Goal: Information Seeking & Learning: Learn about a topic

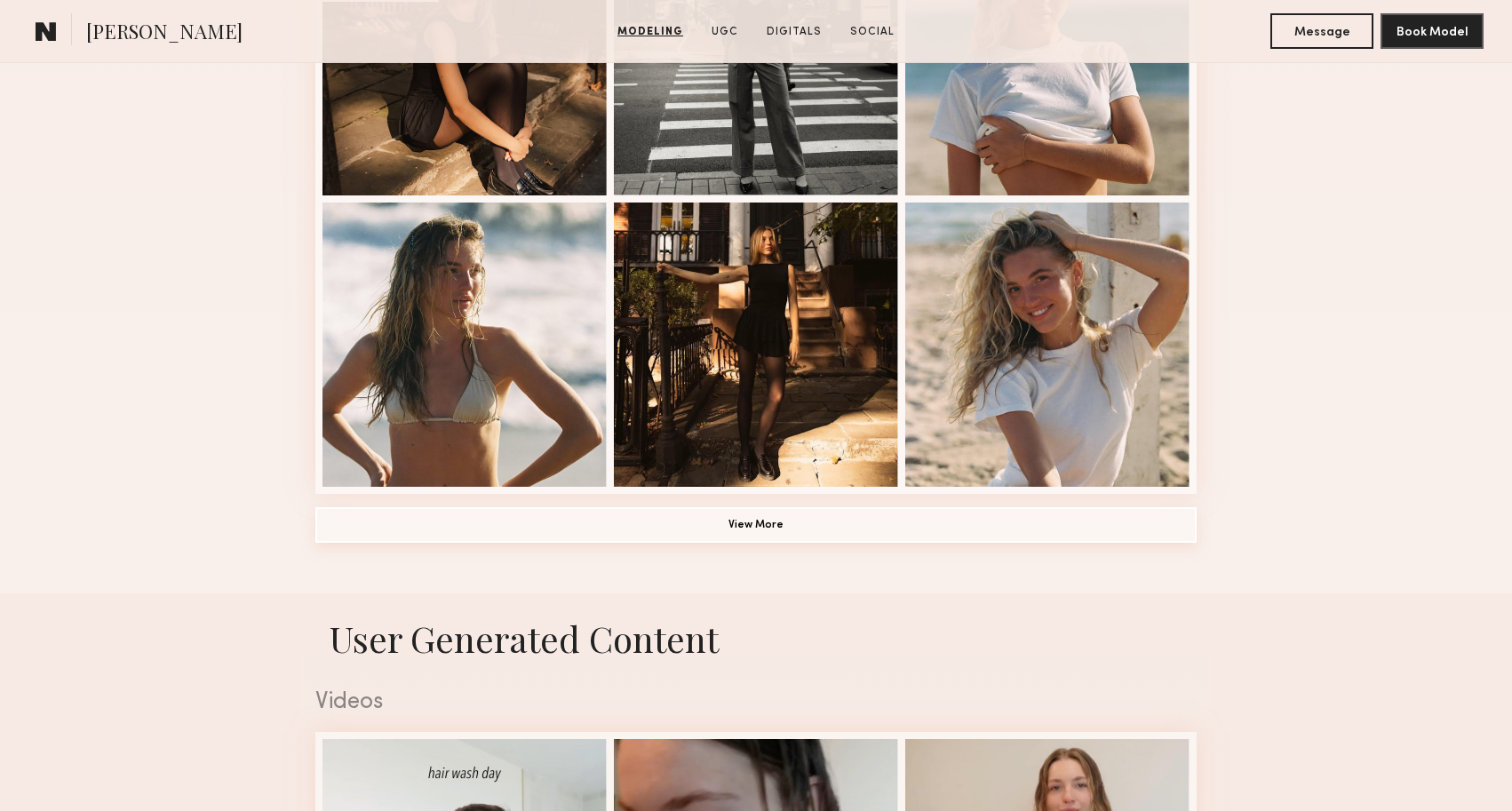
scroll to position [1248, 0]
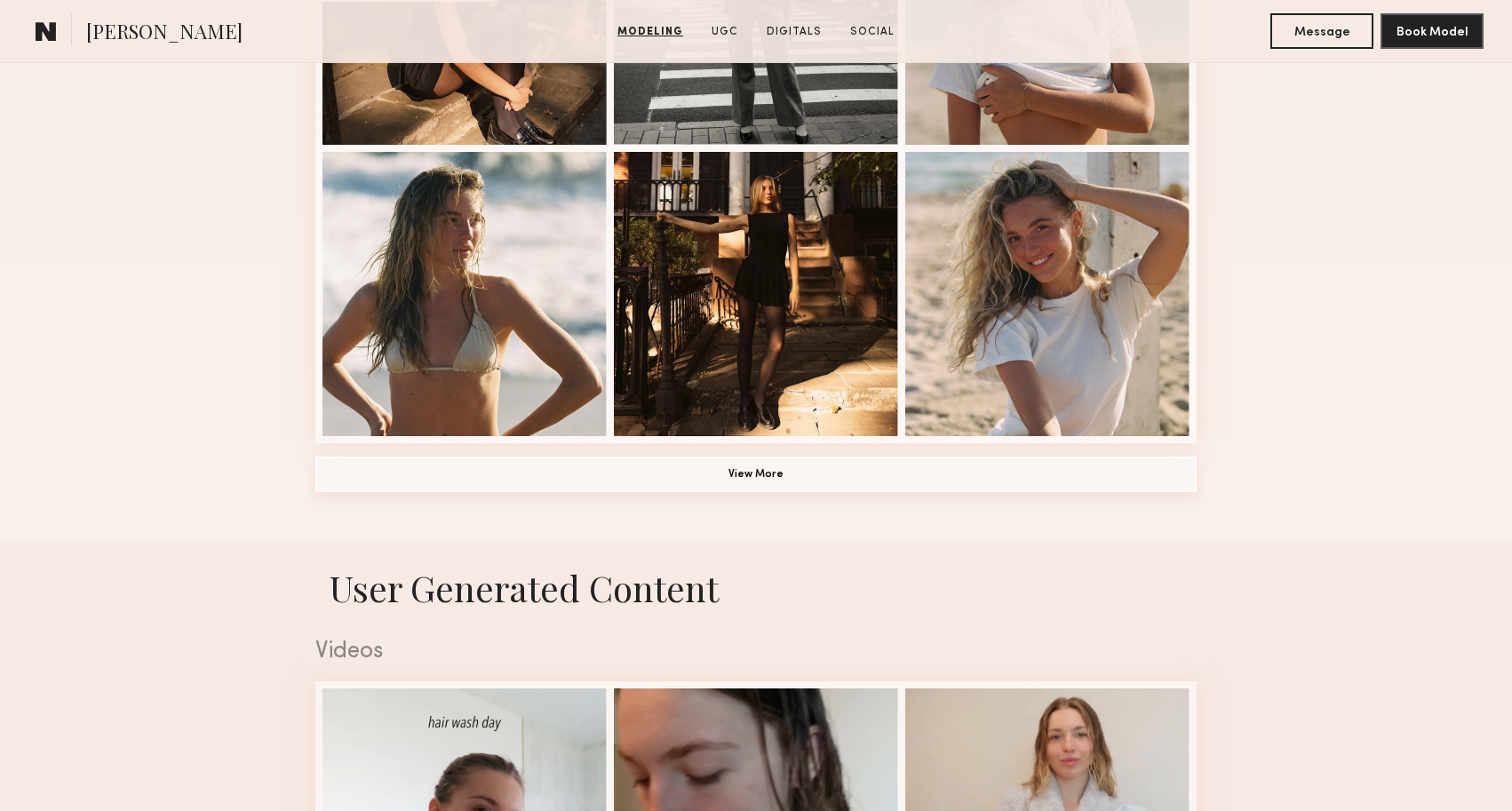
click at [790, 483] on button "View More" at bounding box center [756, 474] width 881 height 35
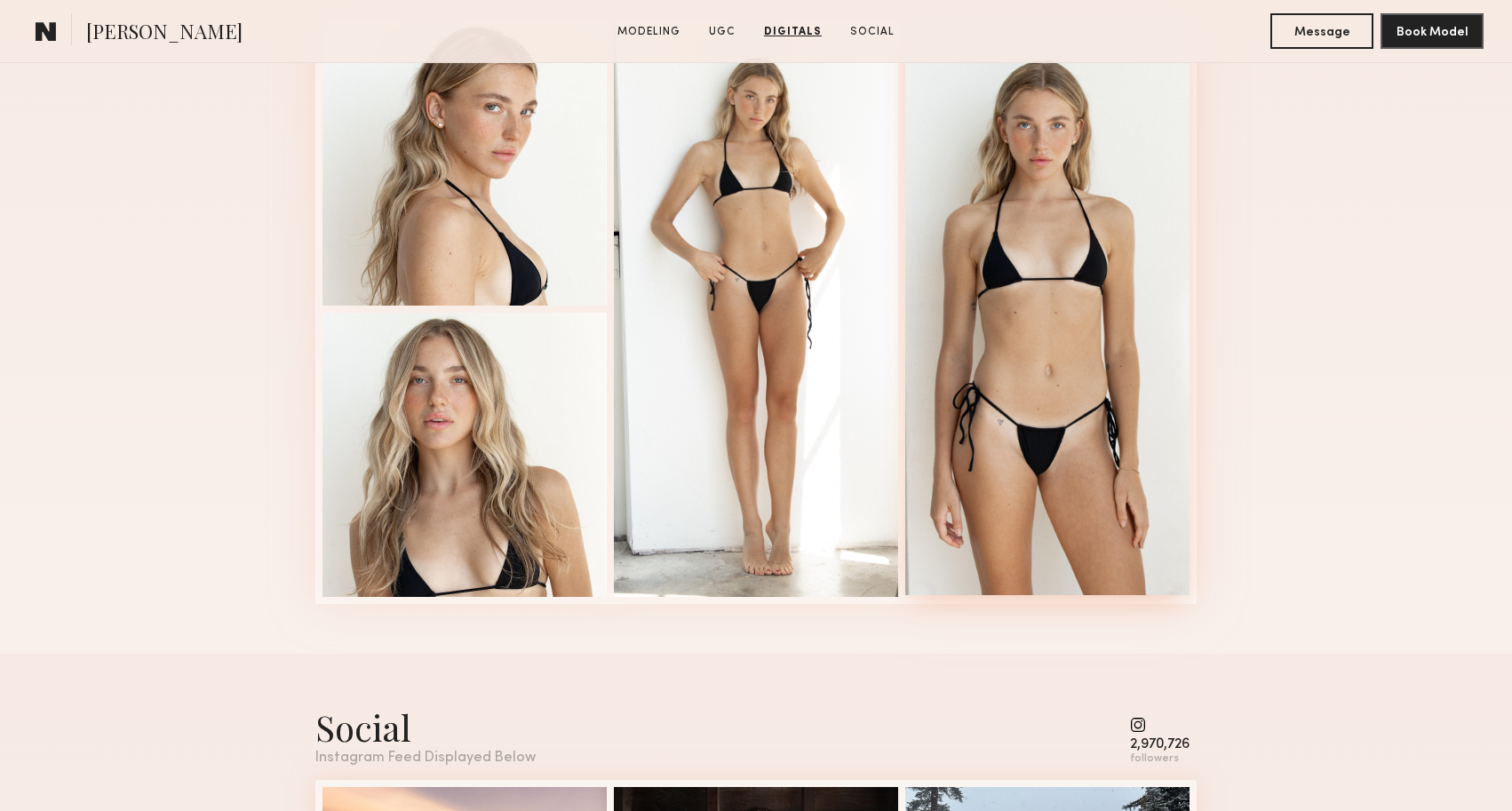
scroll to position [2931, 0]
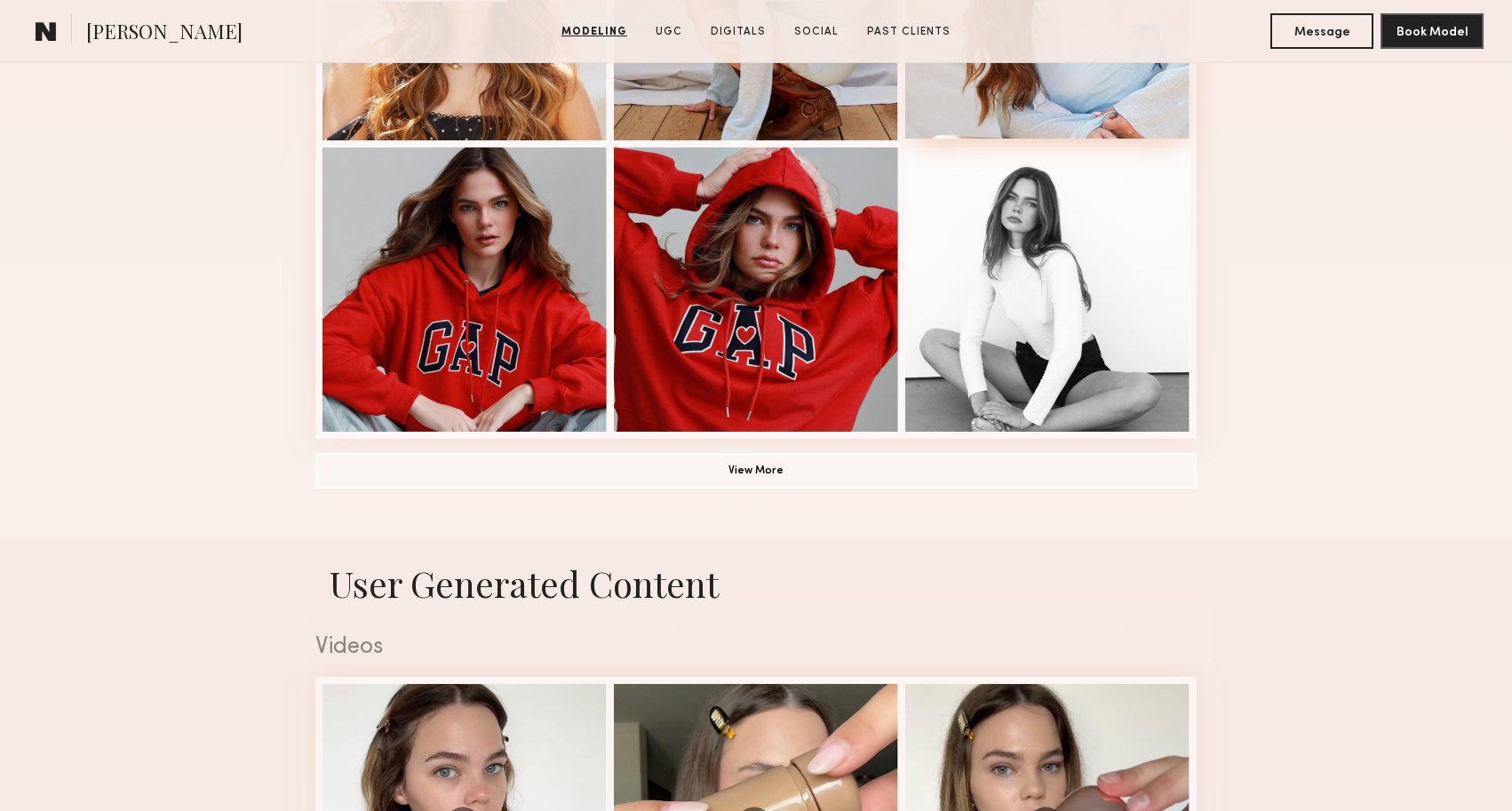
scroll to position [1452, 0]
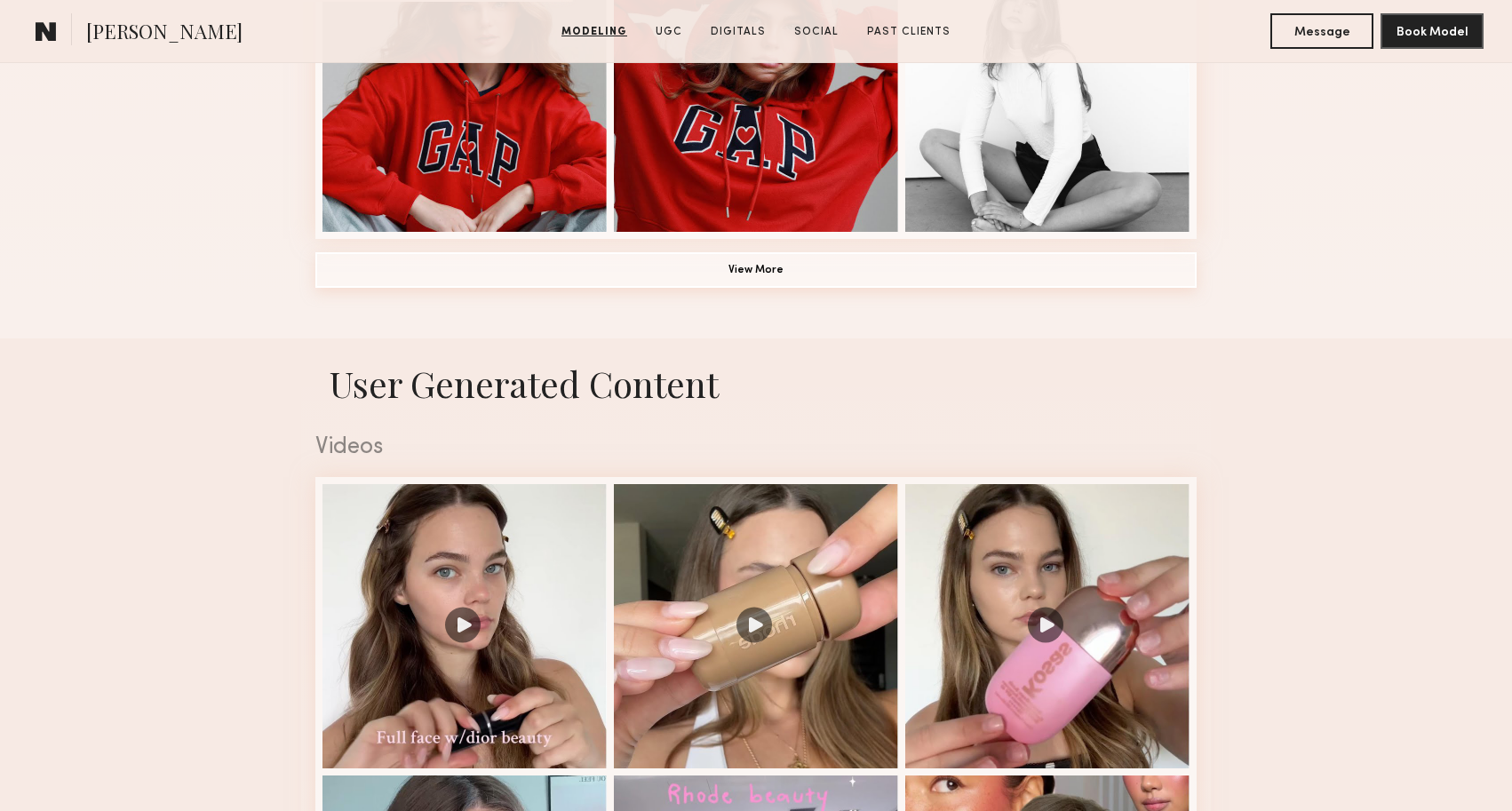
click at [954, 265] on button "View More" at bounding box center [756, 270] width 881 height 35
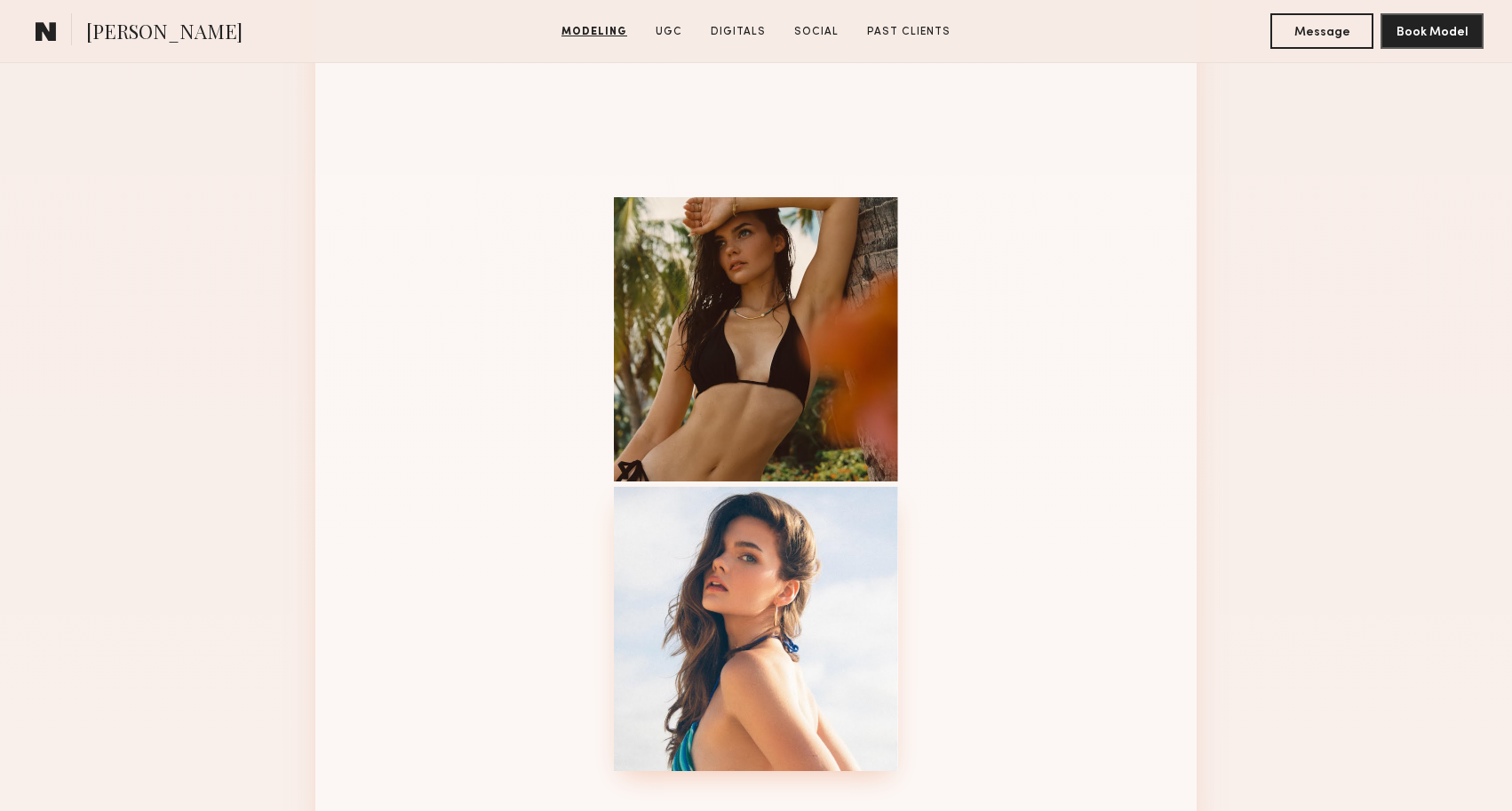
scroll to position [1676, 0]
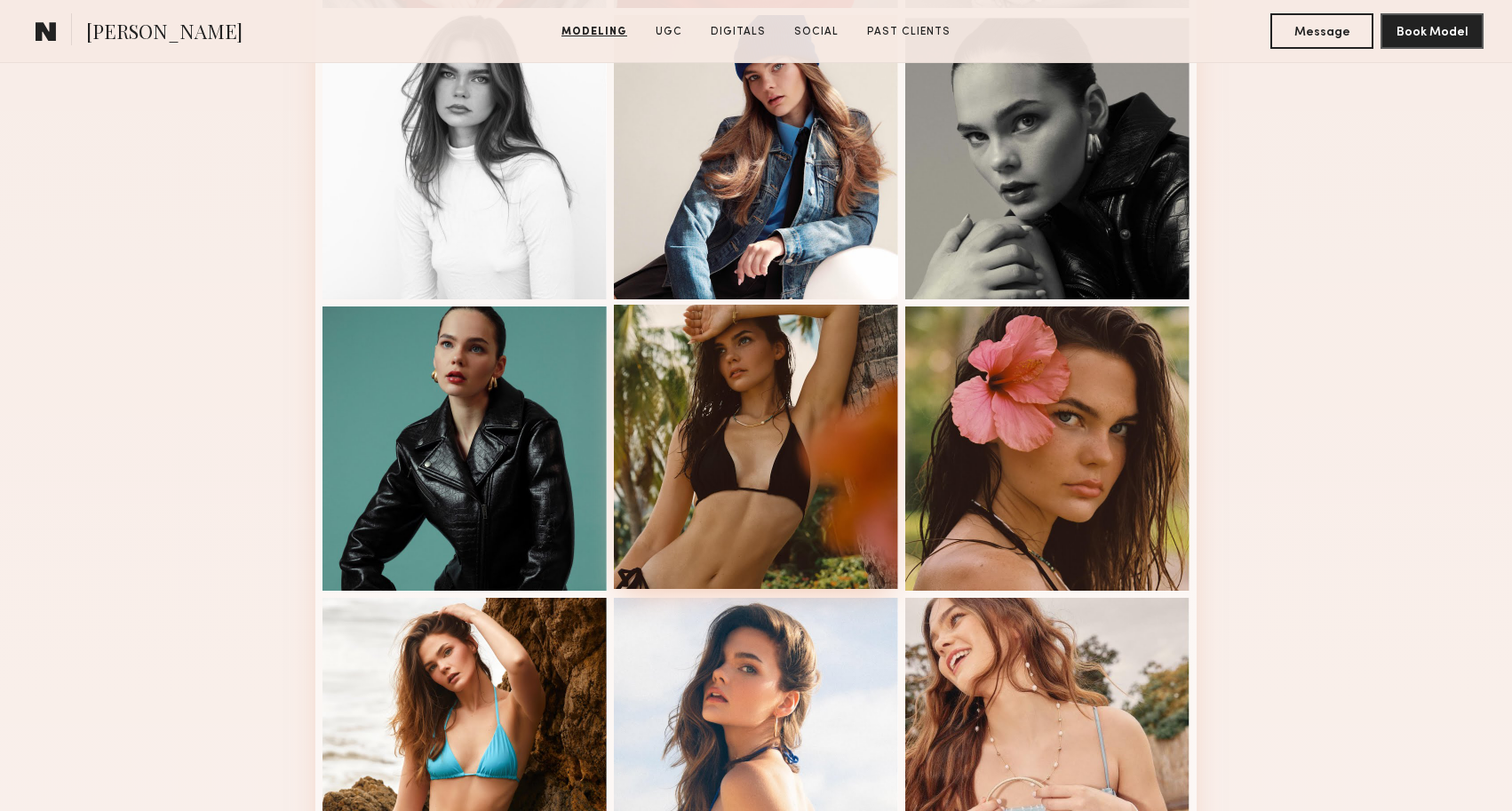
click at [783, 473] on div at bounding box center [756, 447] width 284 height 284
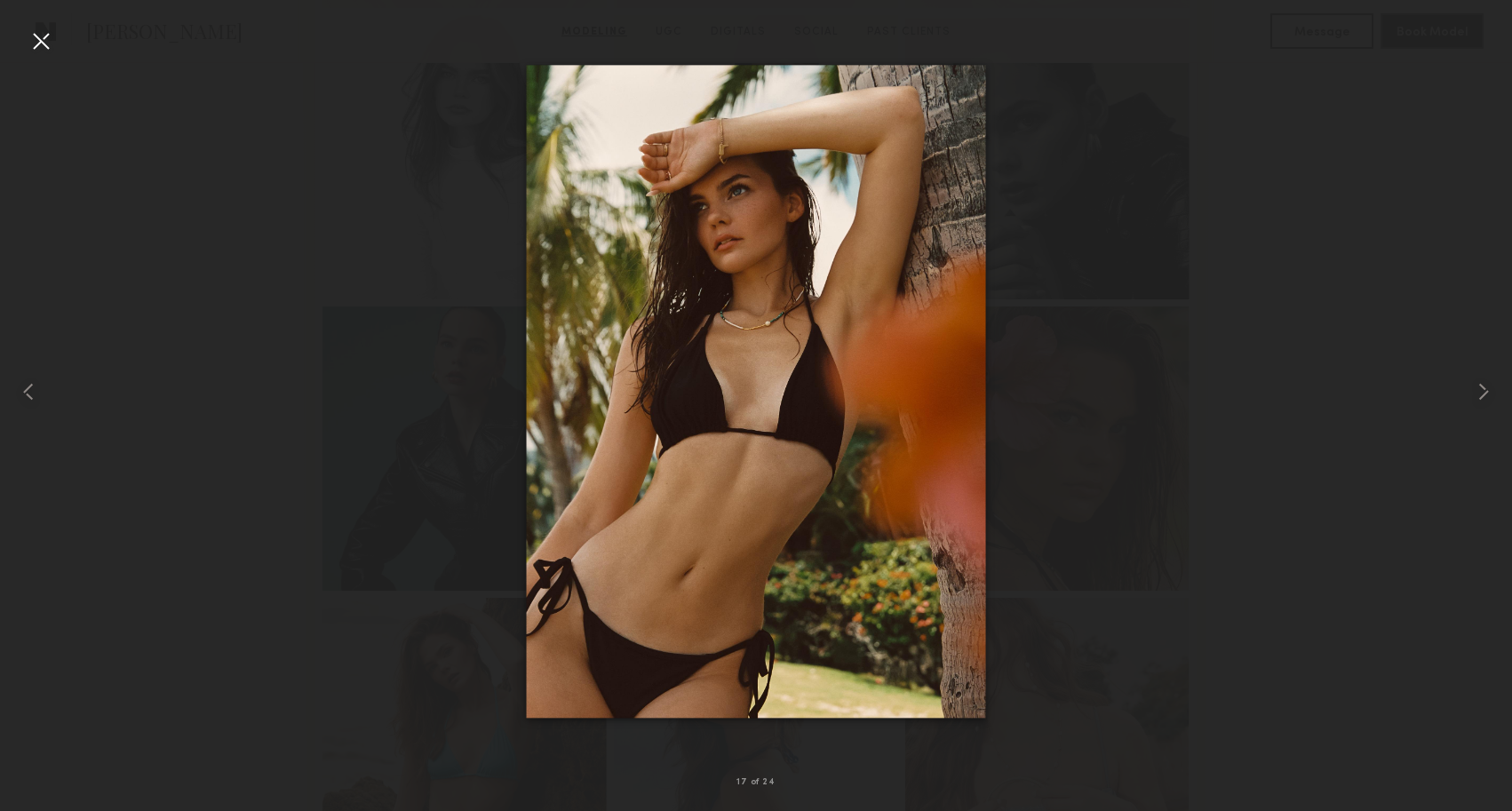
click at [42, 37] on div at bounding box center [41, 41] width 29 height 29
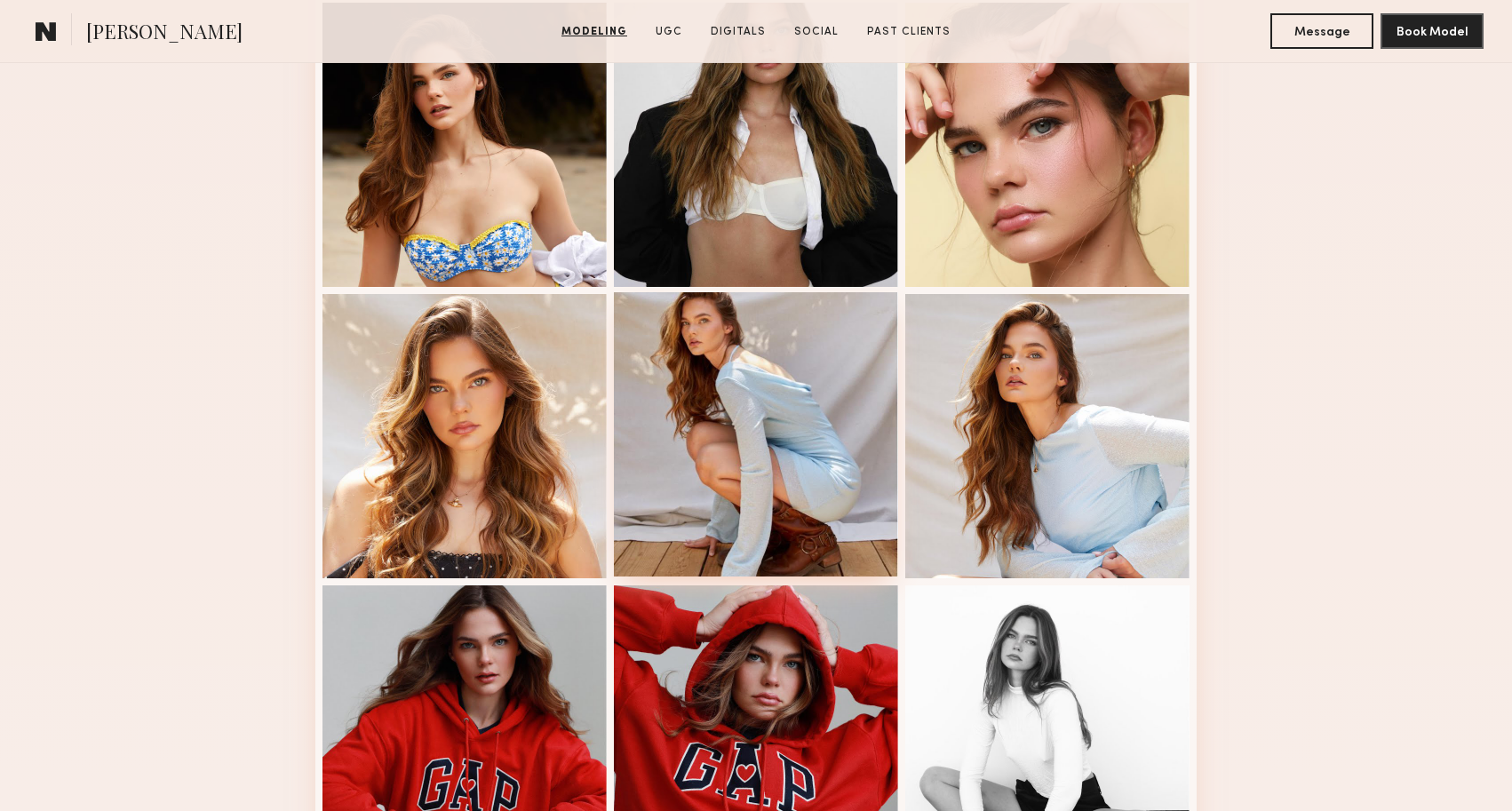
scroll to position [787, 0]
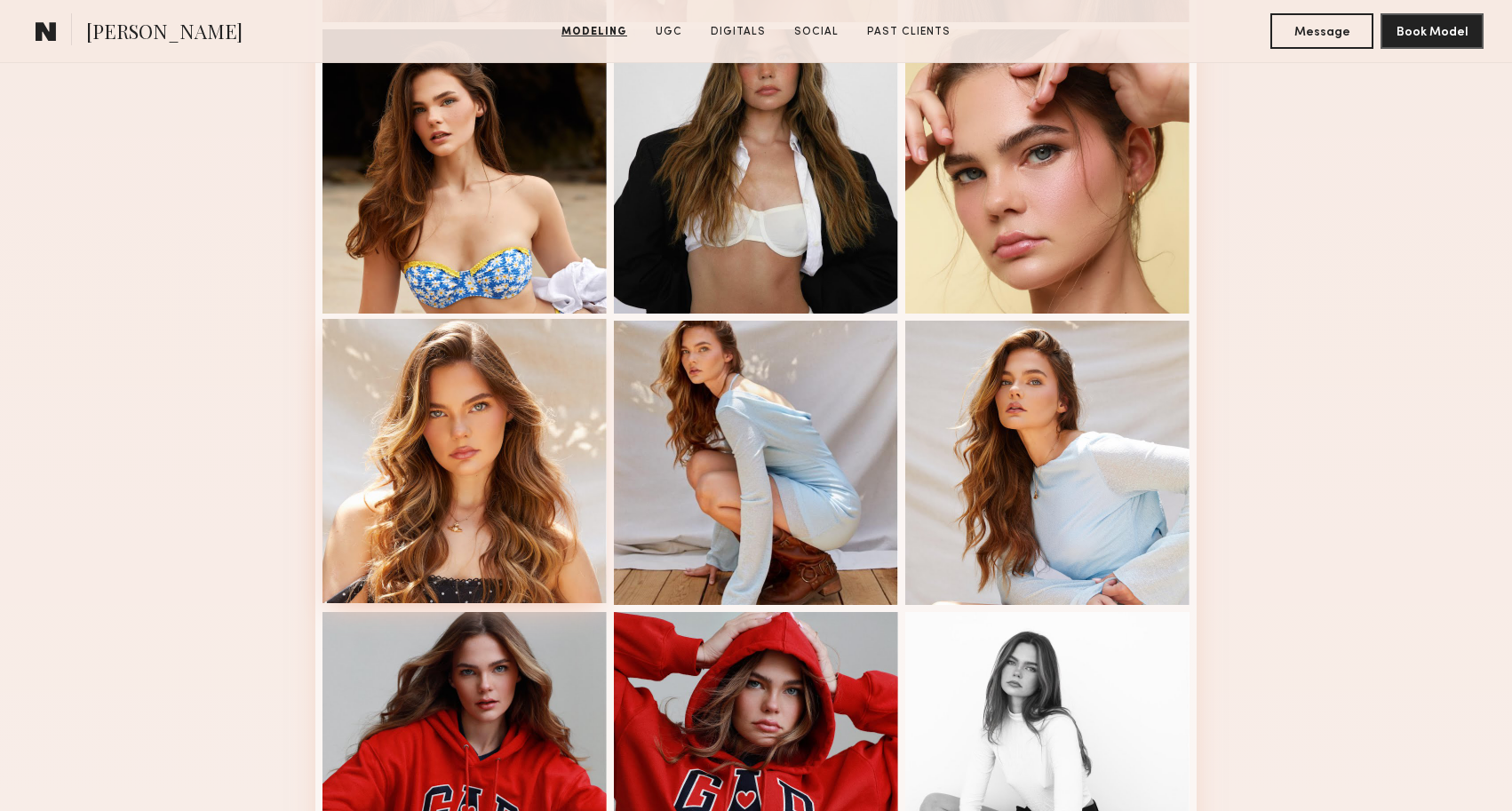
click at [489, 481] on div at bounding box center [465, 461] width 284 height 284
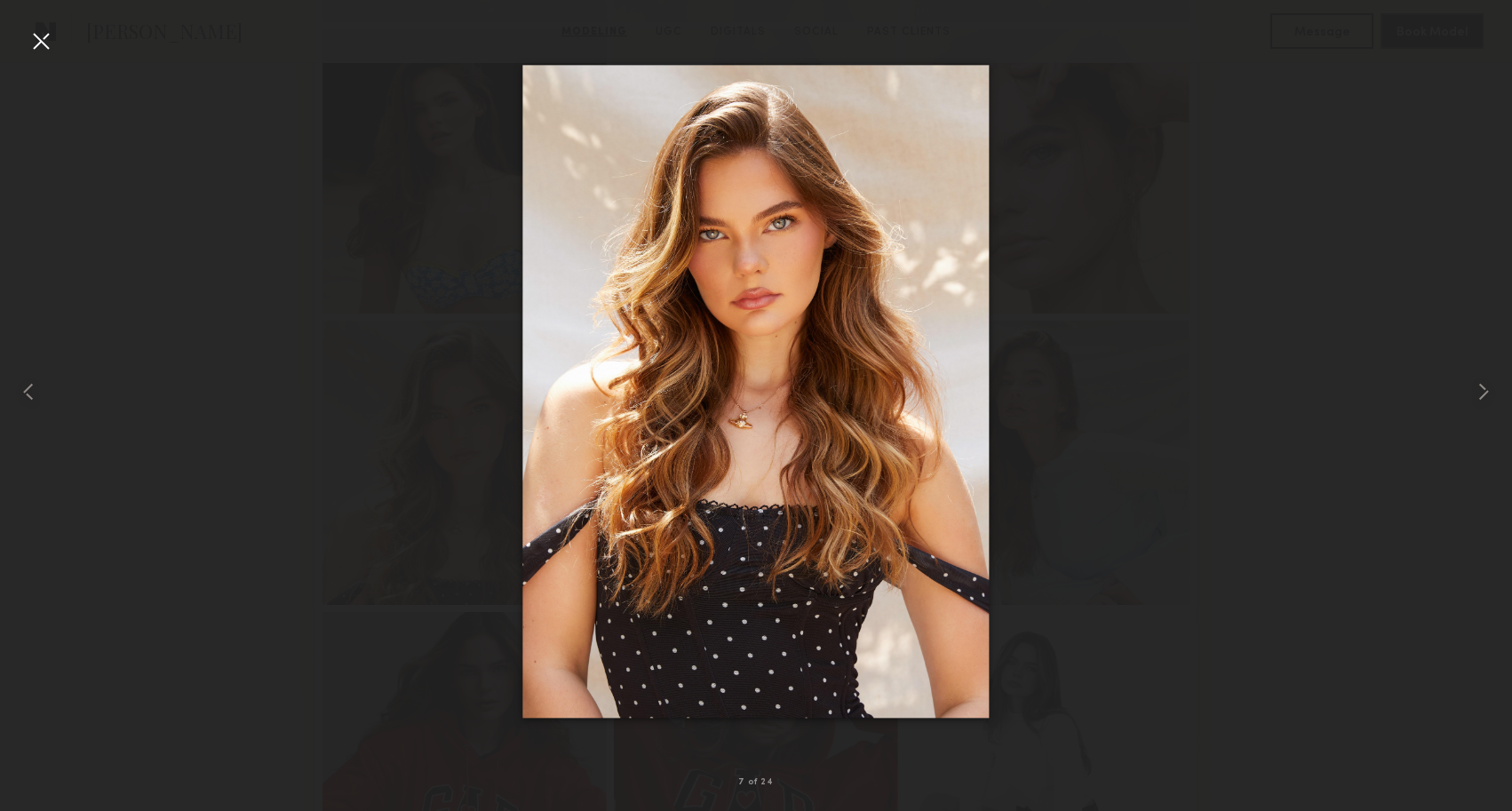
click at [1127, 598] on div at bounding box center [756, 391] width 1512 height 726
click at [32, 50] on div at bounding box center [41, 41] width 29 height 29
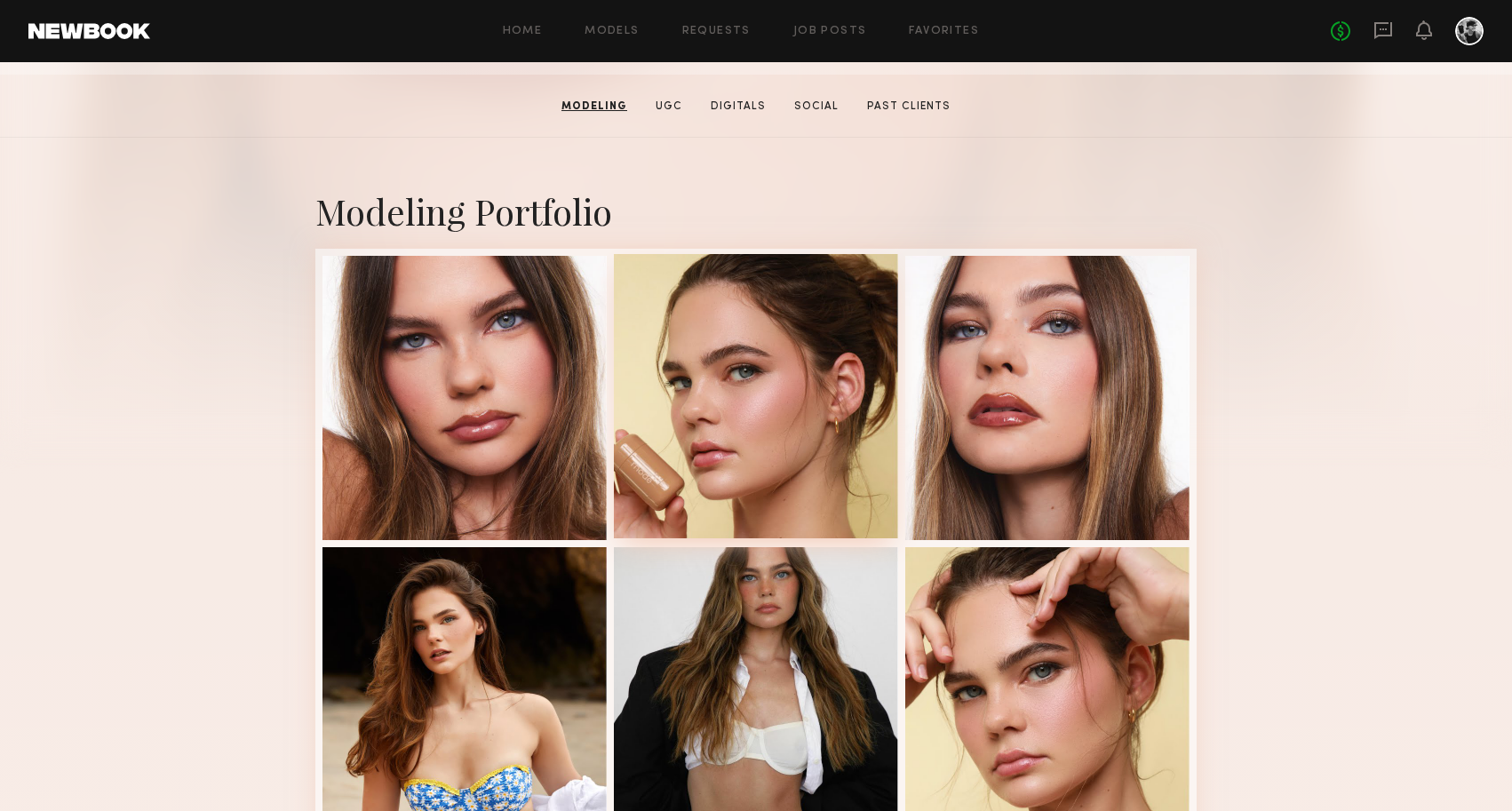
scroll to position [48, 0]
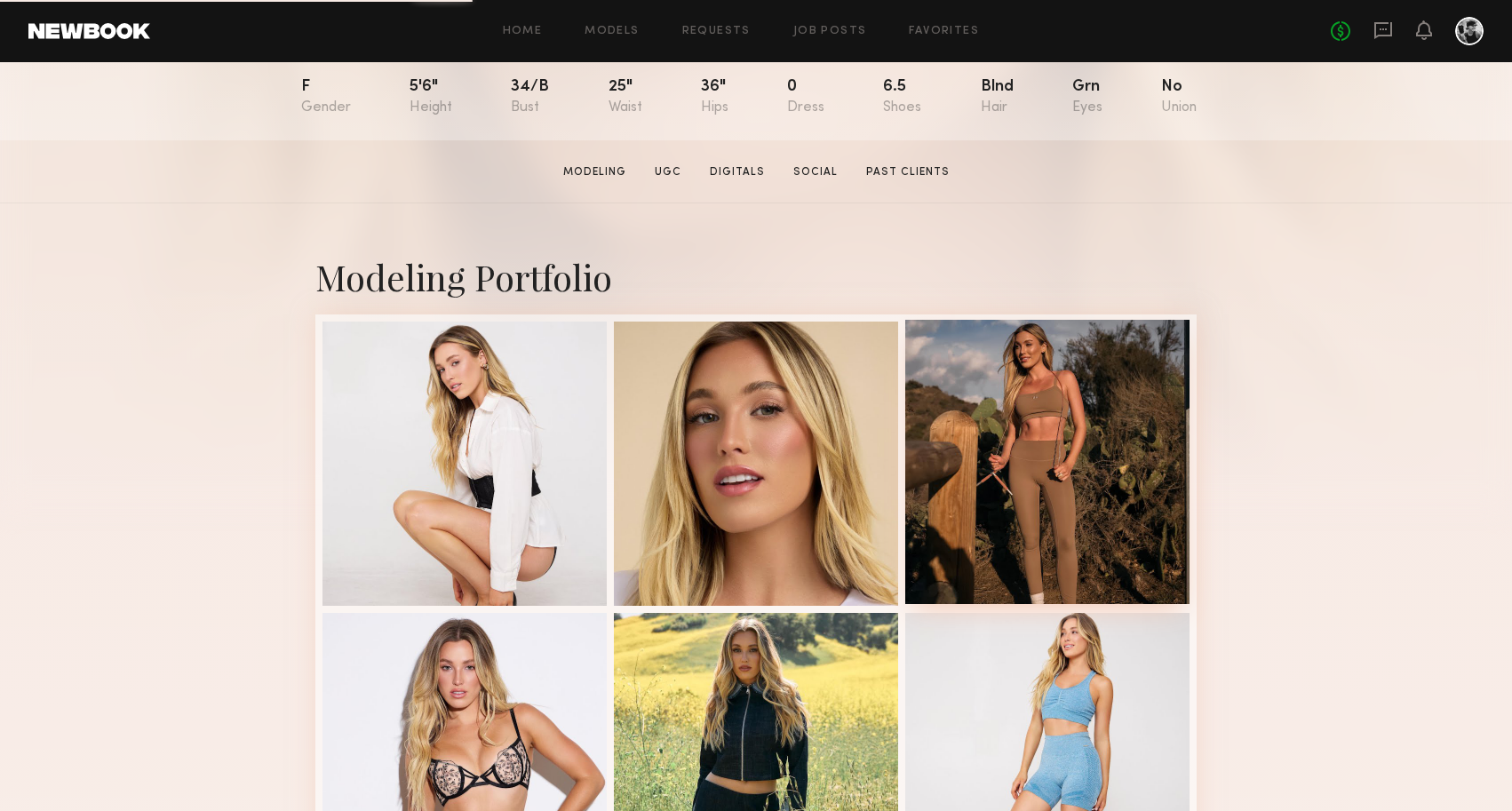
scroll to position [318, 0]
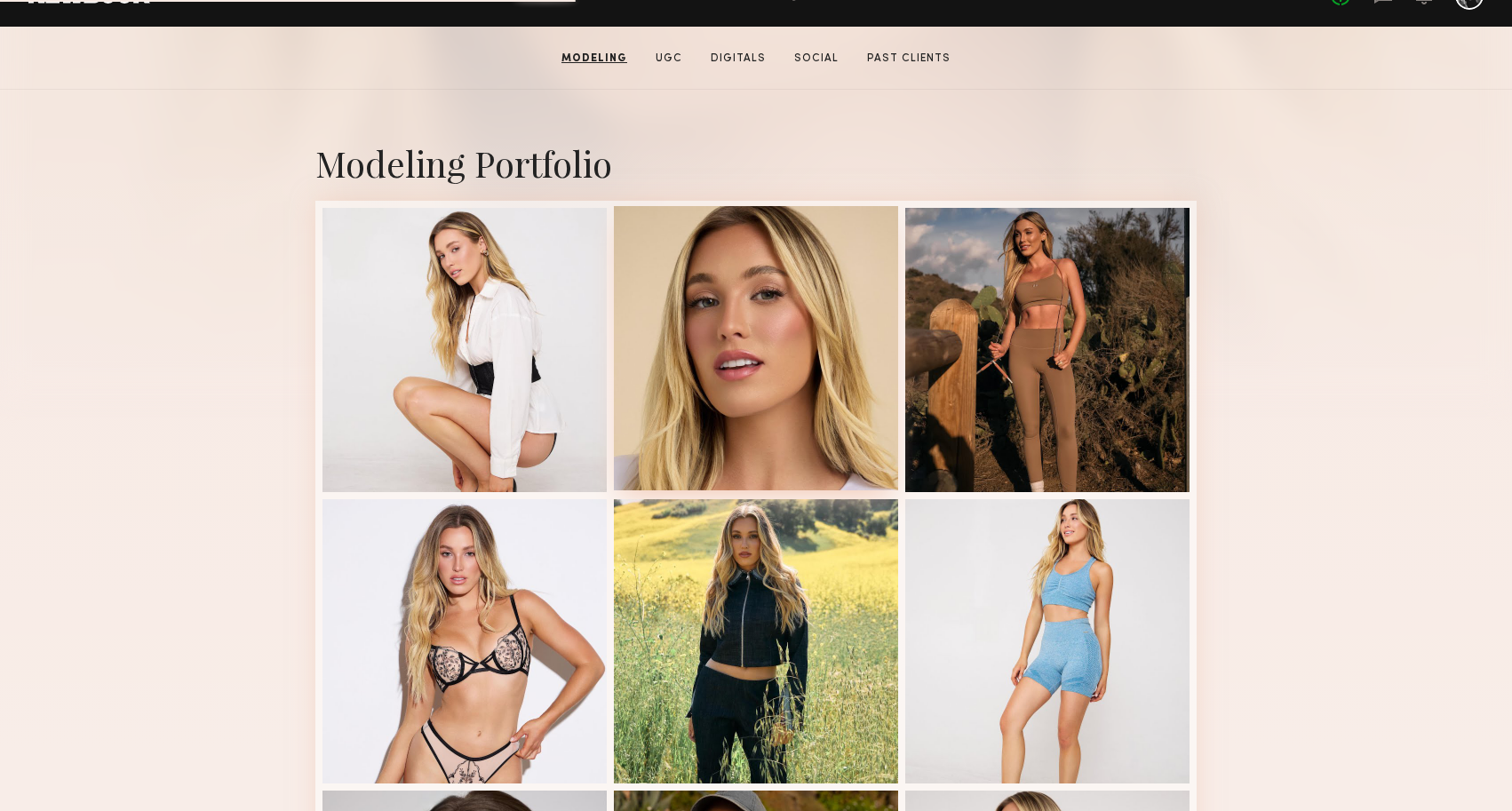
click at [748, 407] on div at bounding box center [756, 348] width 284 height 284
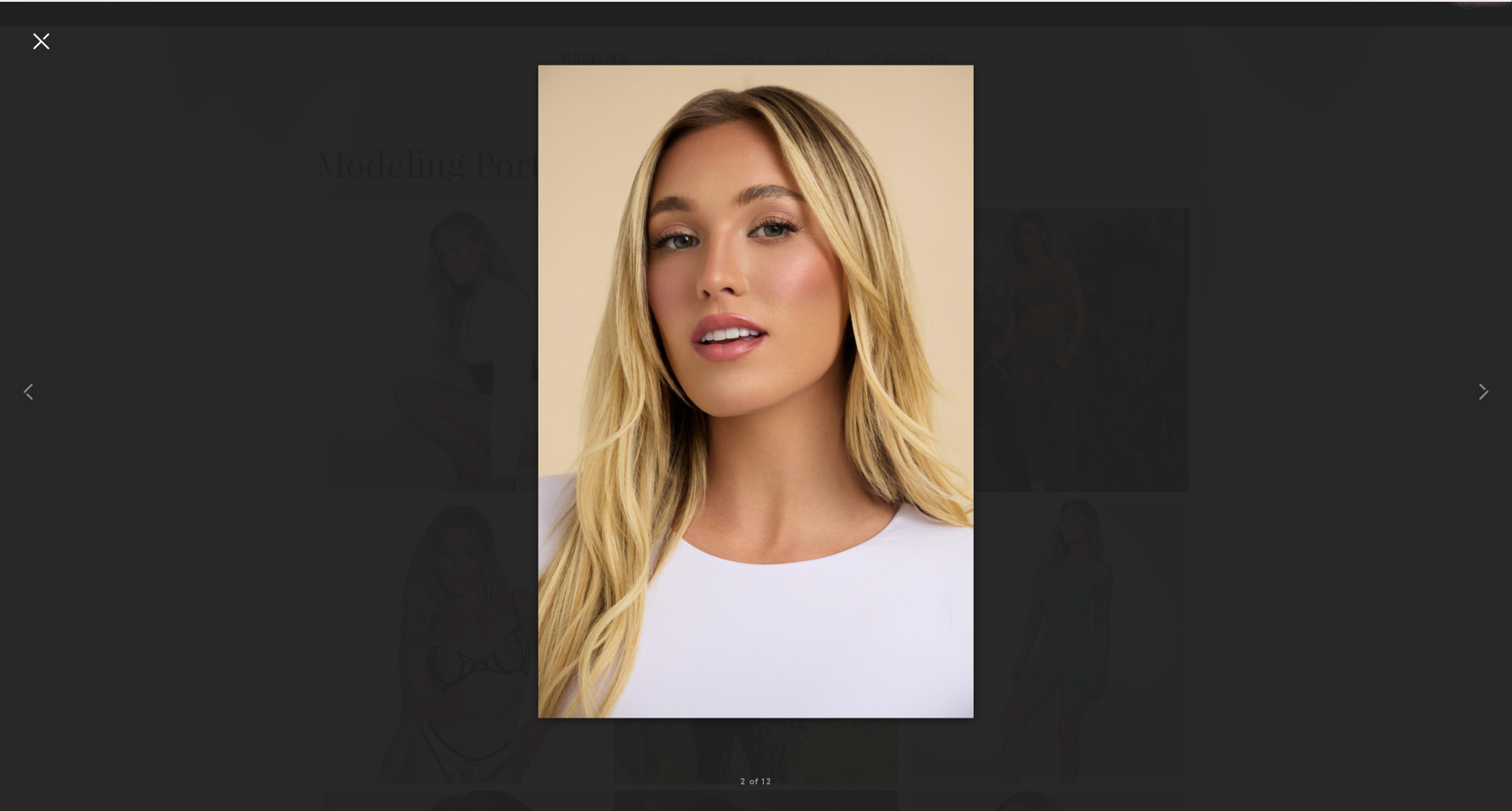
click at [1189, 367] on div at bounding box center [756, 391] width 1512 height 726
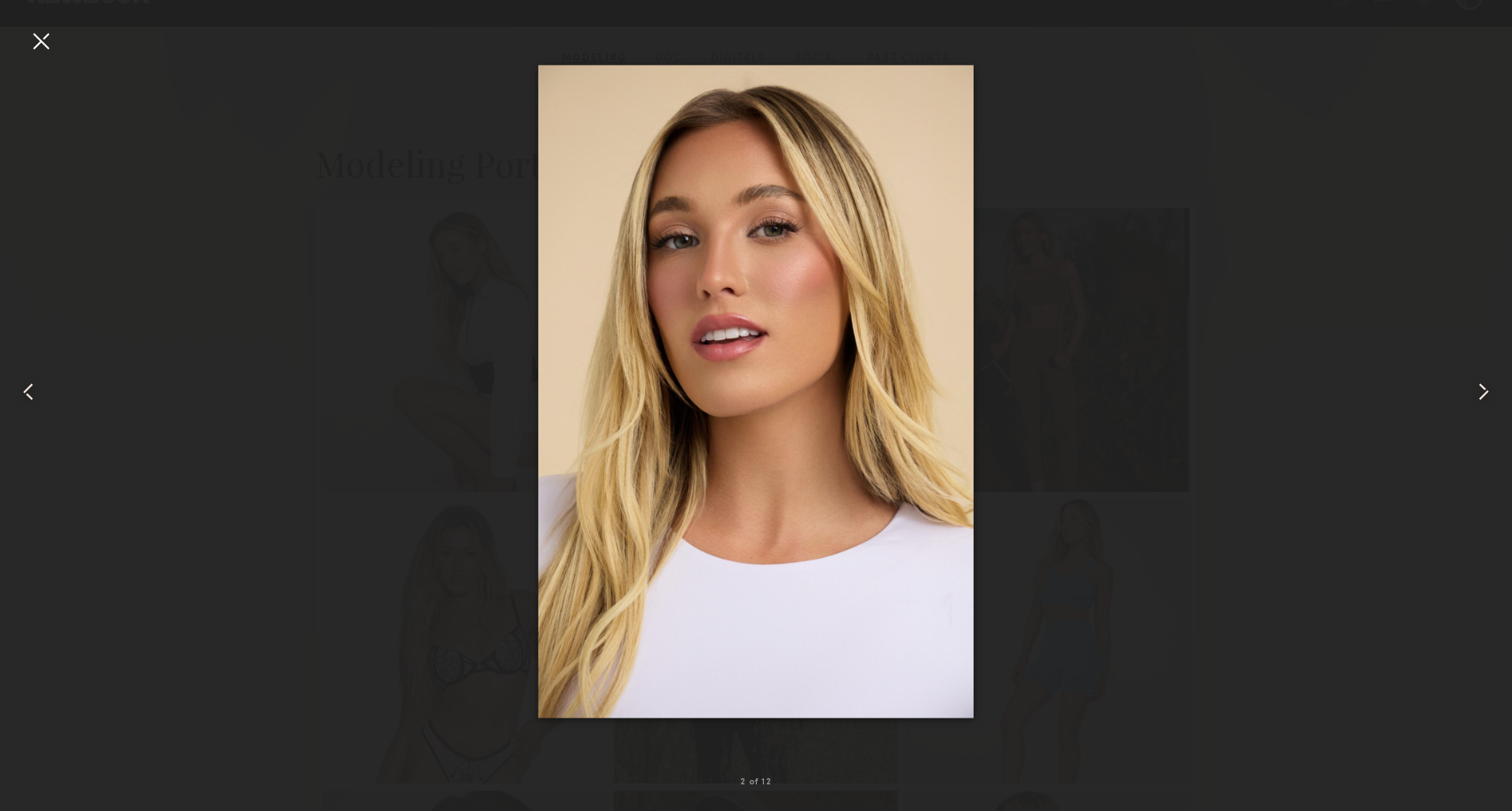
click at [36, 45] on div at bounding box center [41, 41] width 29 height 29
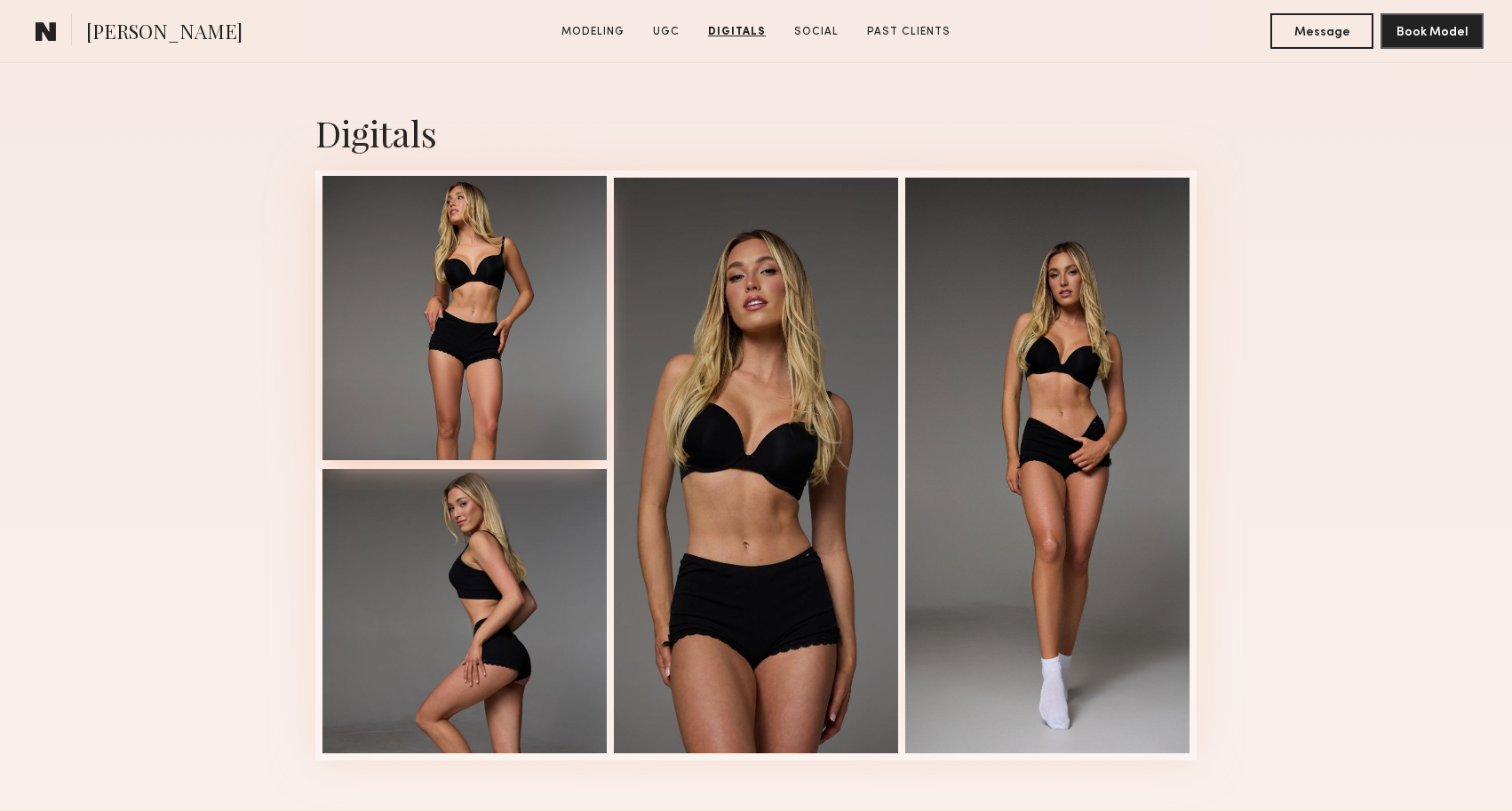
scroll to position [2529, 0]
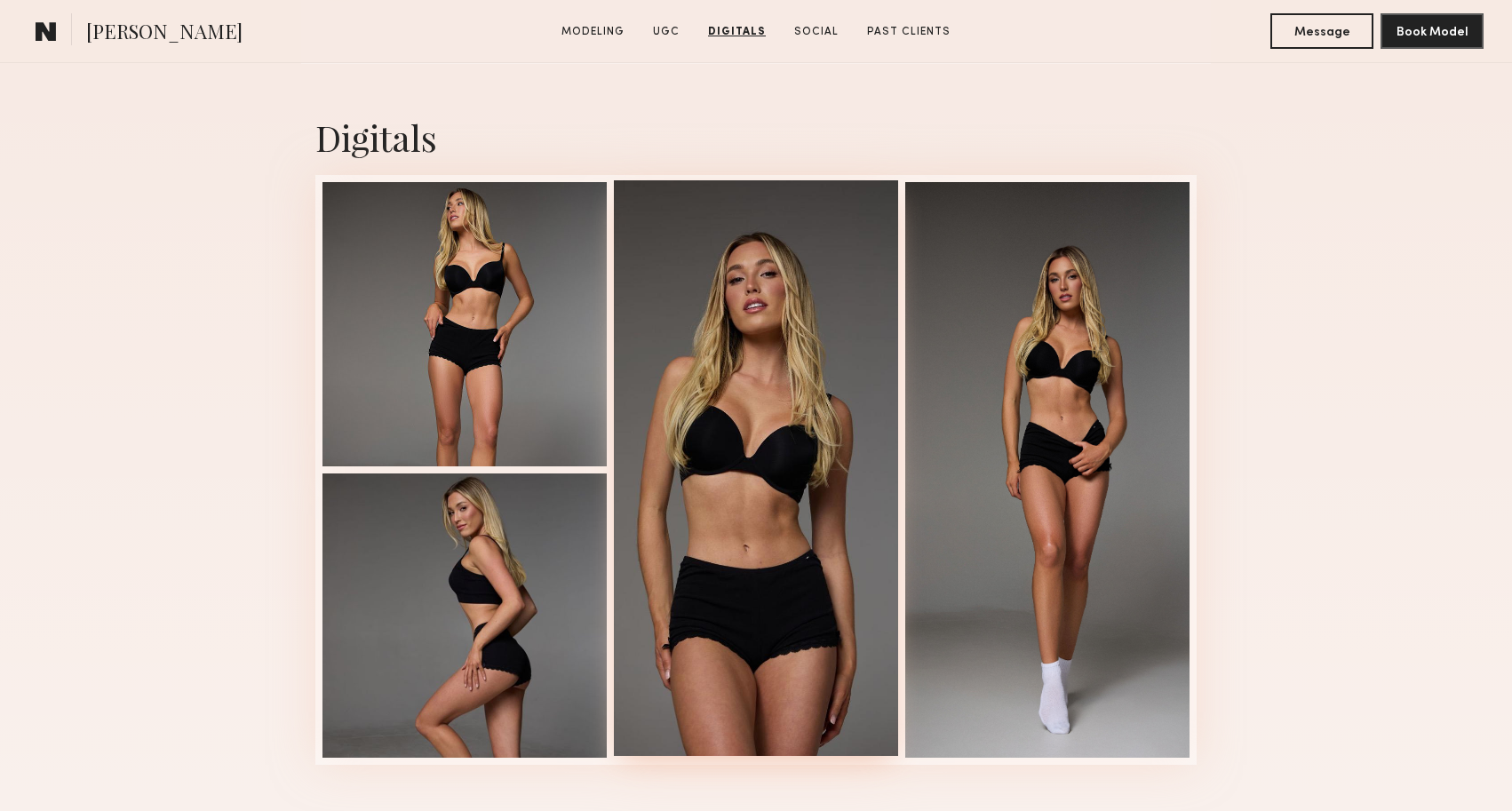
click at [757, 517] on div at bounding box center [756, 468] width 284 height 576
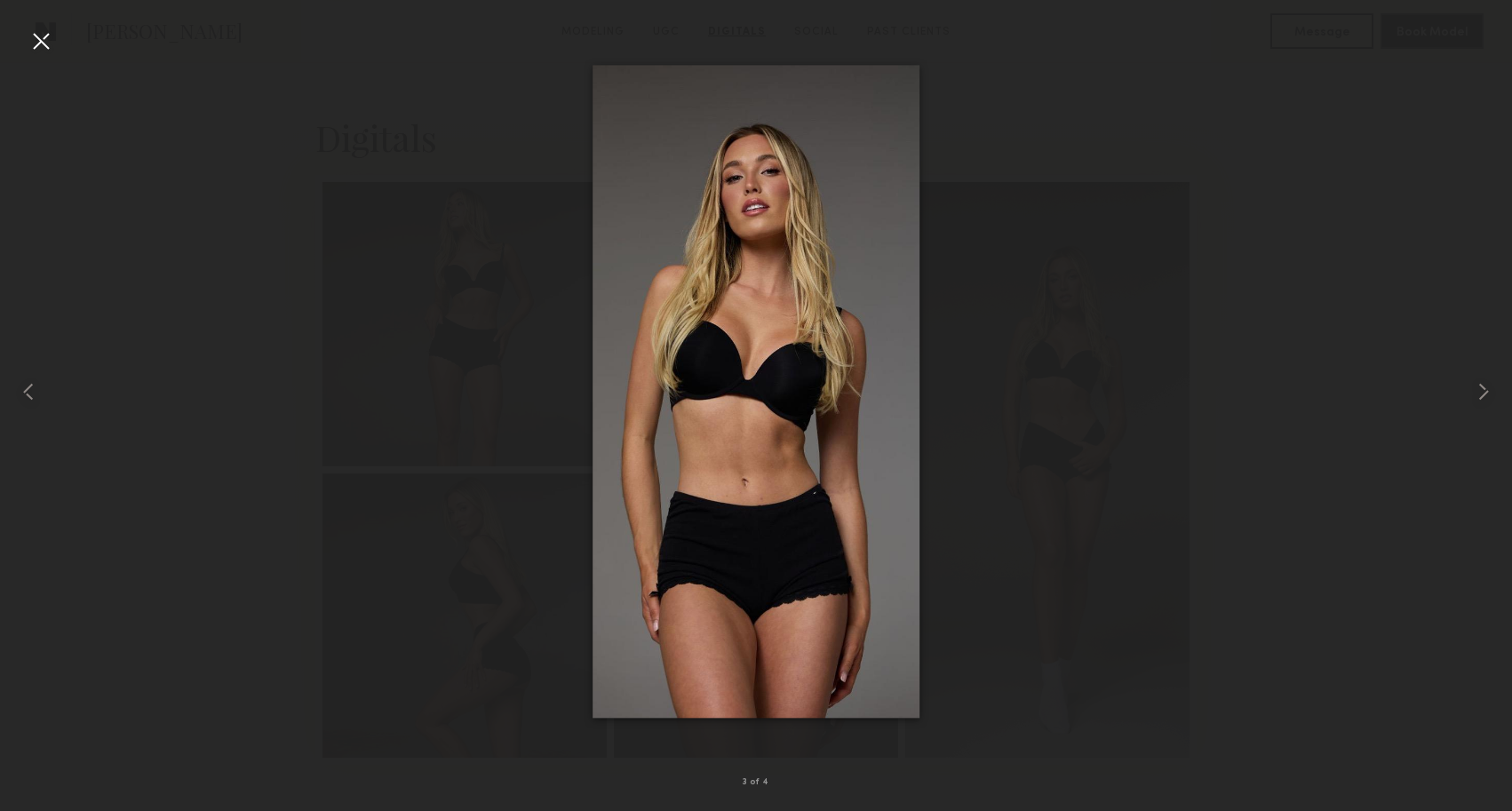
click at [39, 43] on div at bounding box center [41, 41] width 29 height 29
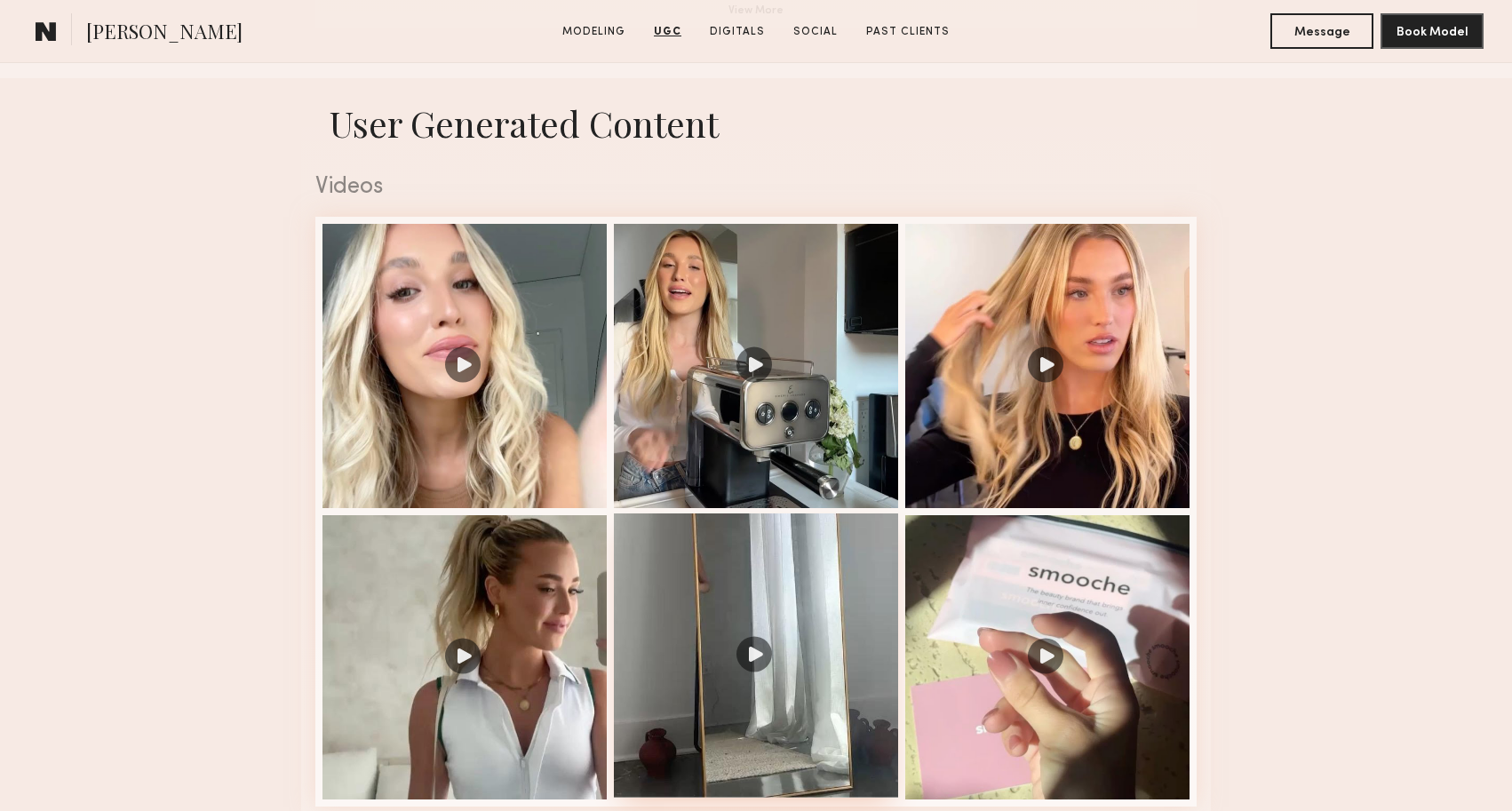
scroll to position [1133, 0]
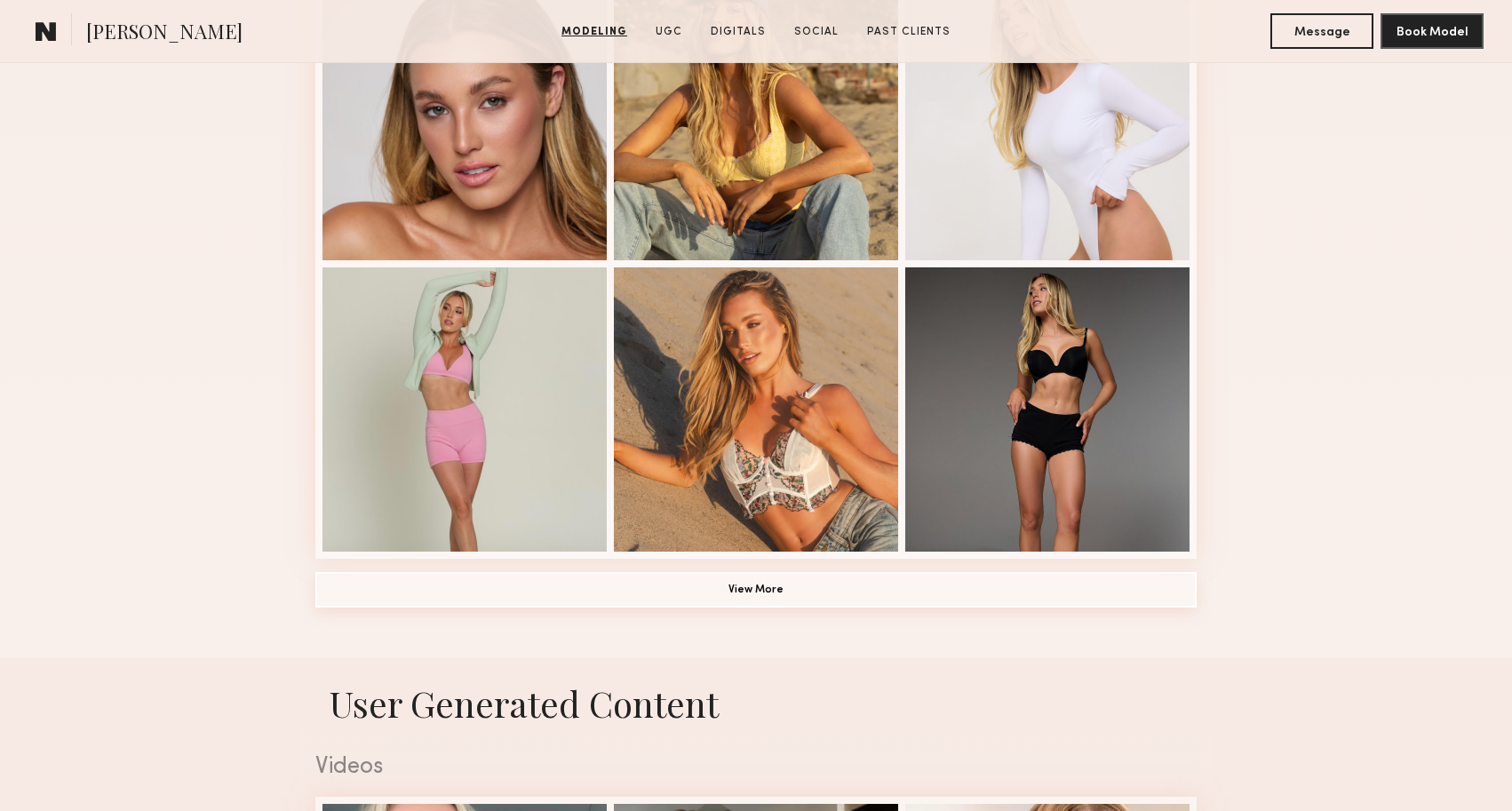
click at [762, 602] on button "View More" at bounding box center [756, 590] width 881 height 35
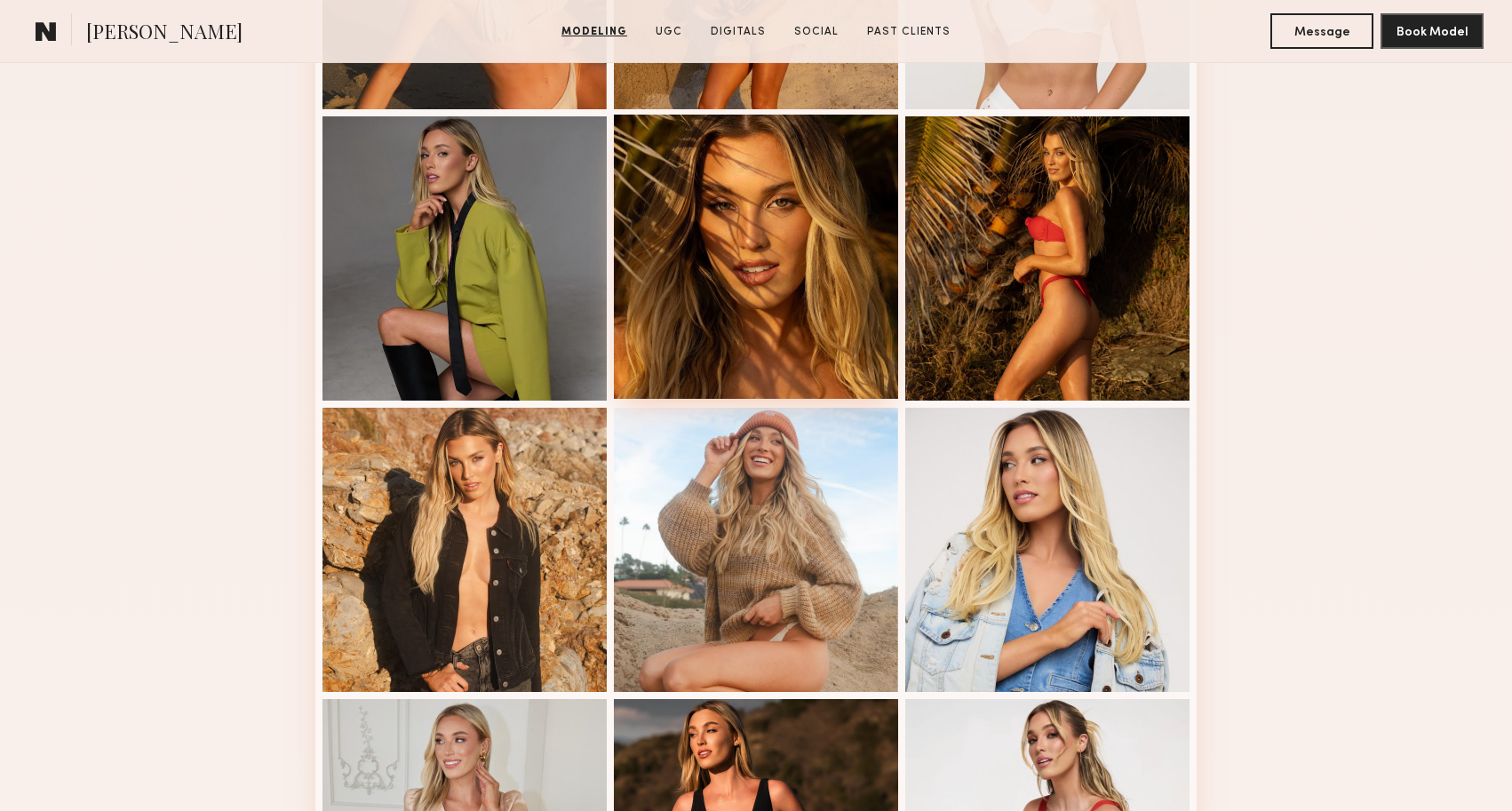
scroll to position [1870, 0]
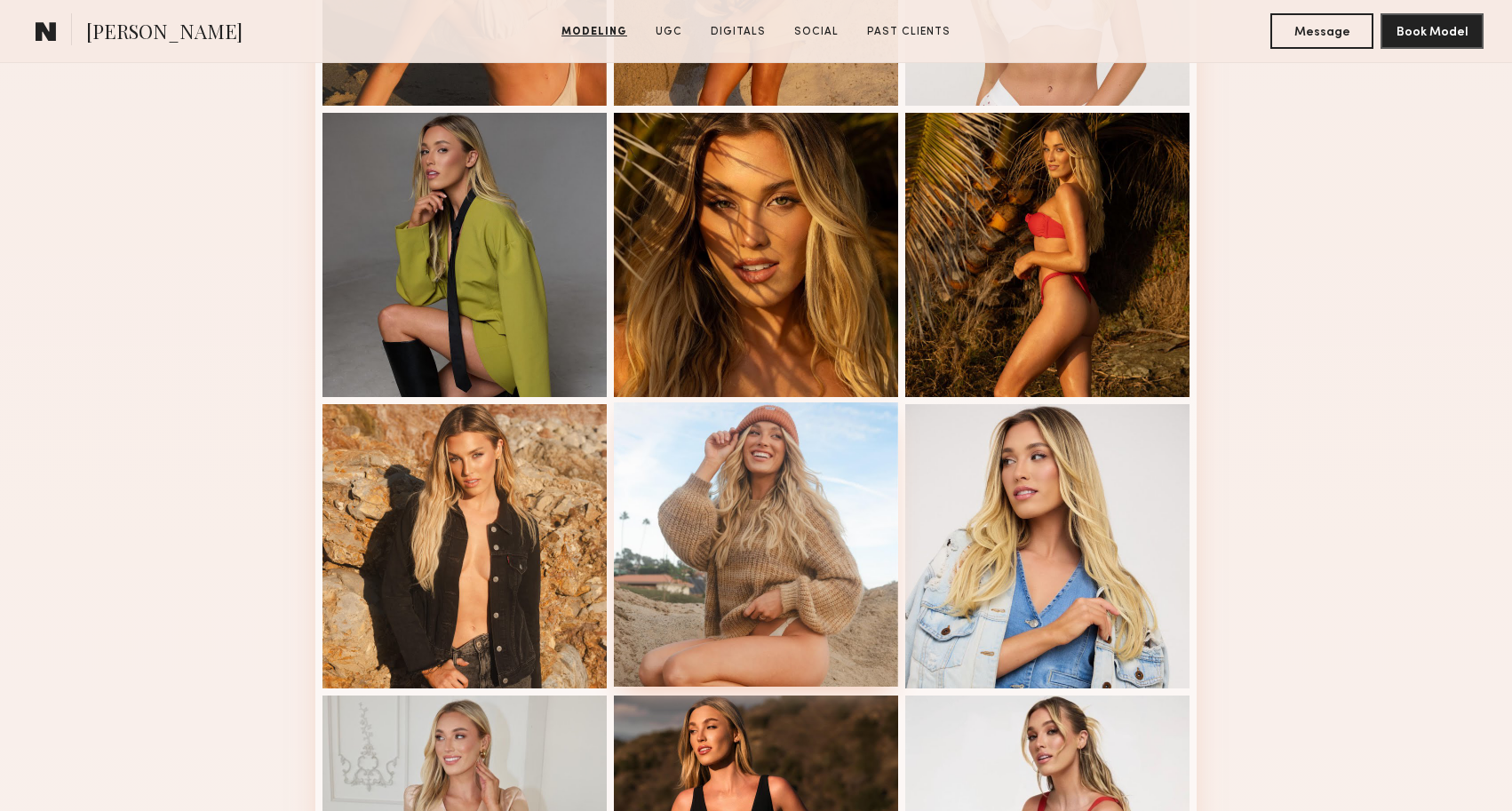
click at [763, 507] on div at bounding box center [756, 545] width 284 height 284
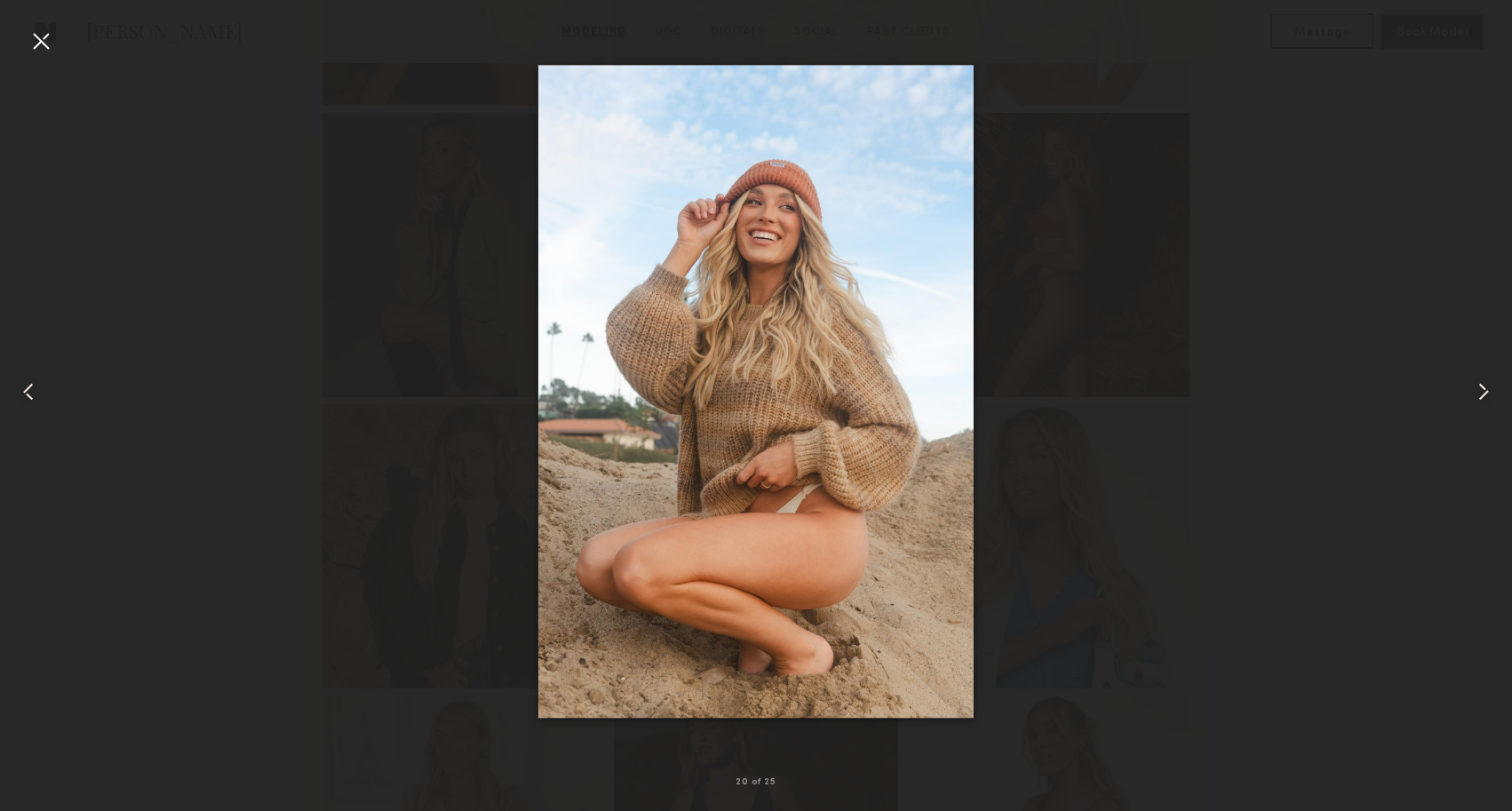
click at [51, 38] on div at bounding box center [41, 41] width 29 height 29
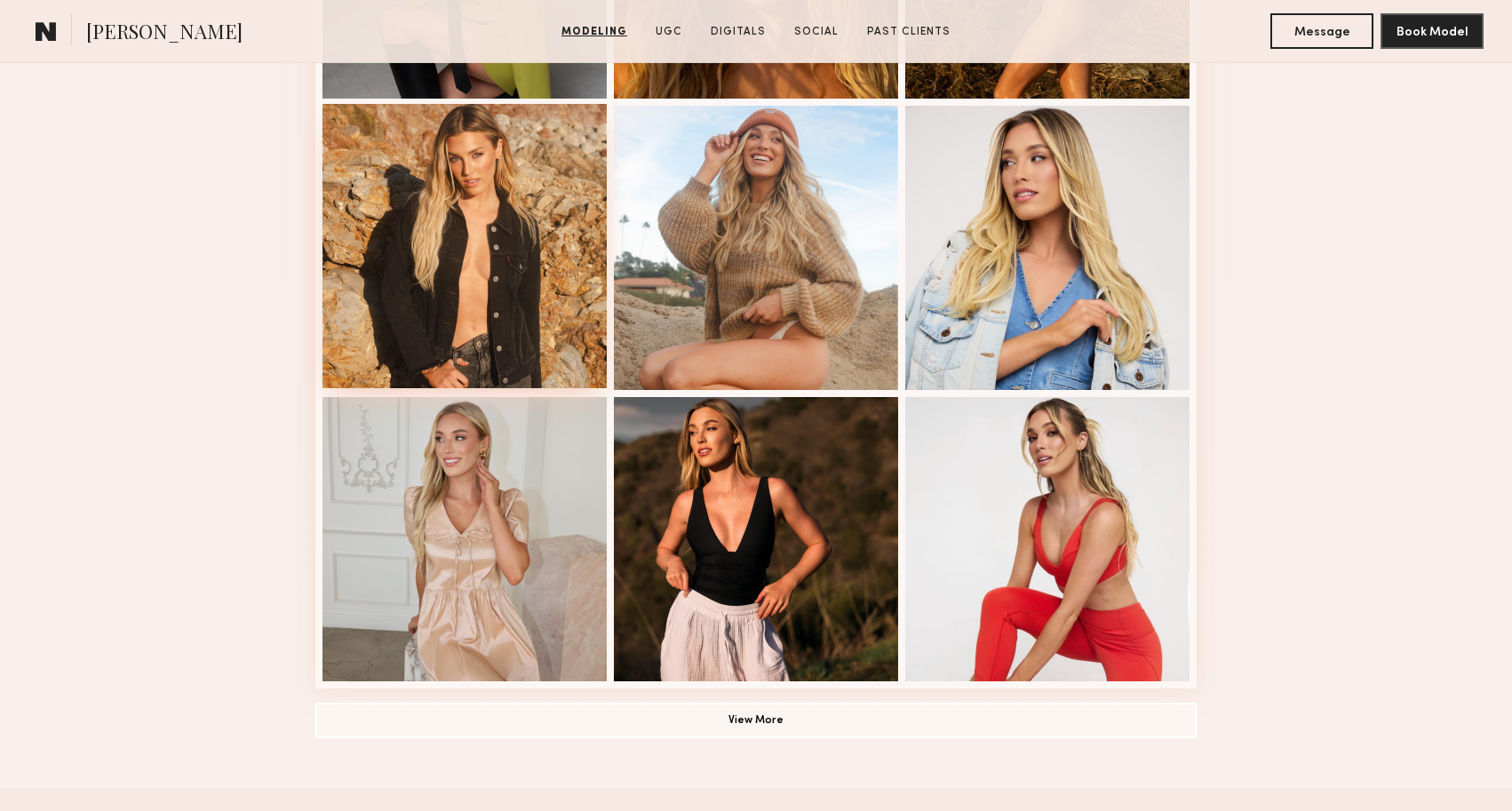
scroll to position [2176, 0]
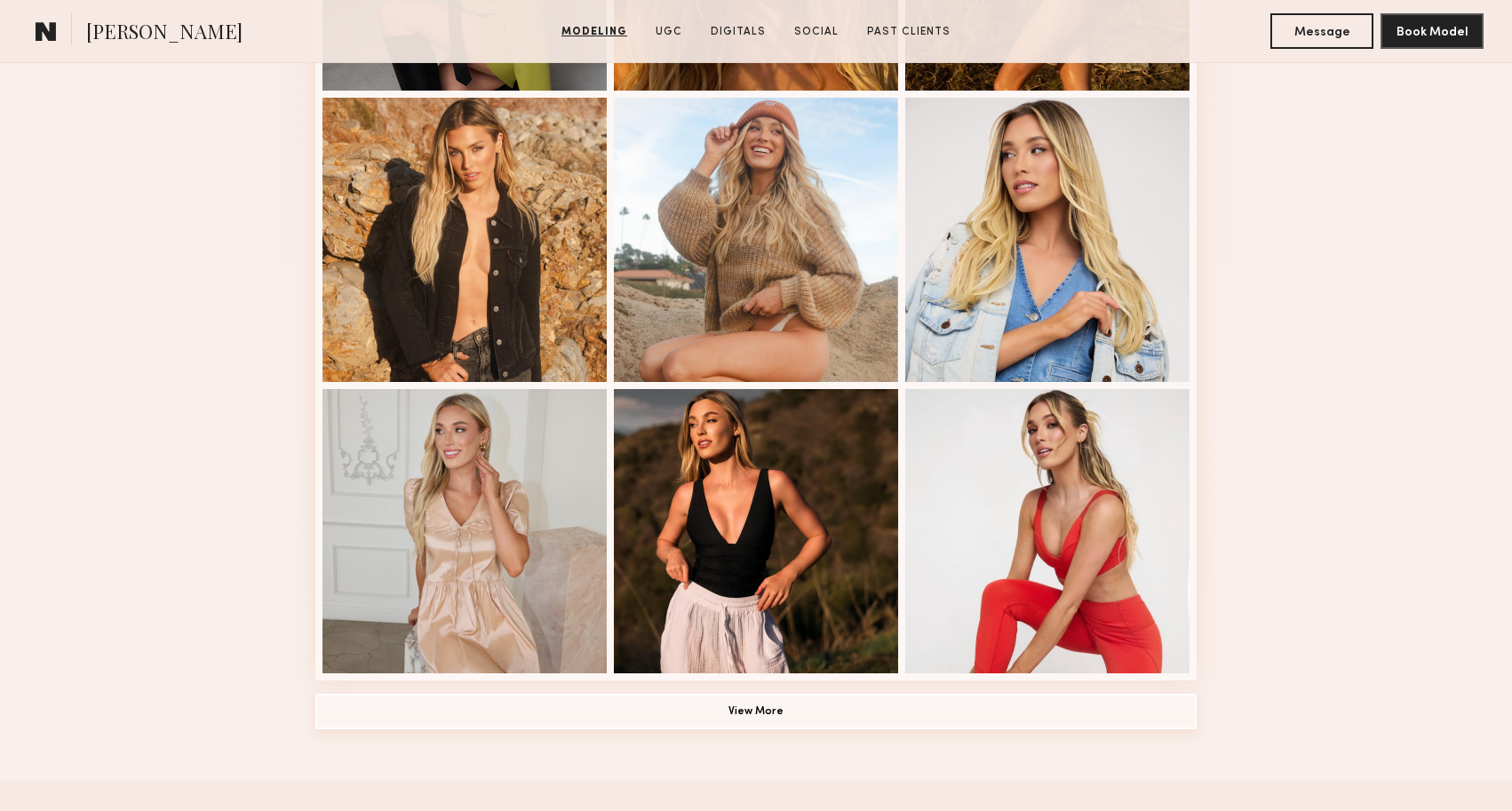
click at [643, 705] on button "View More" at bounding box center [756, 711] width 881 height 35
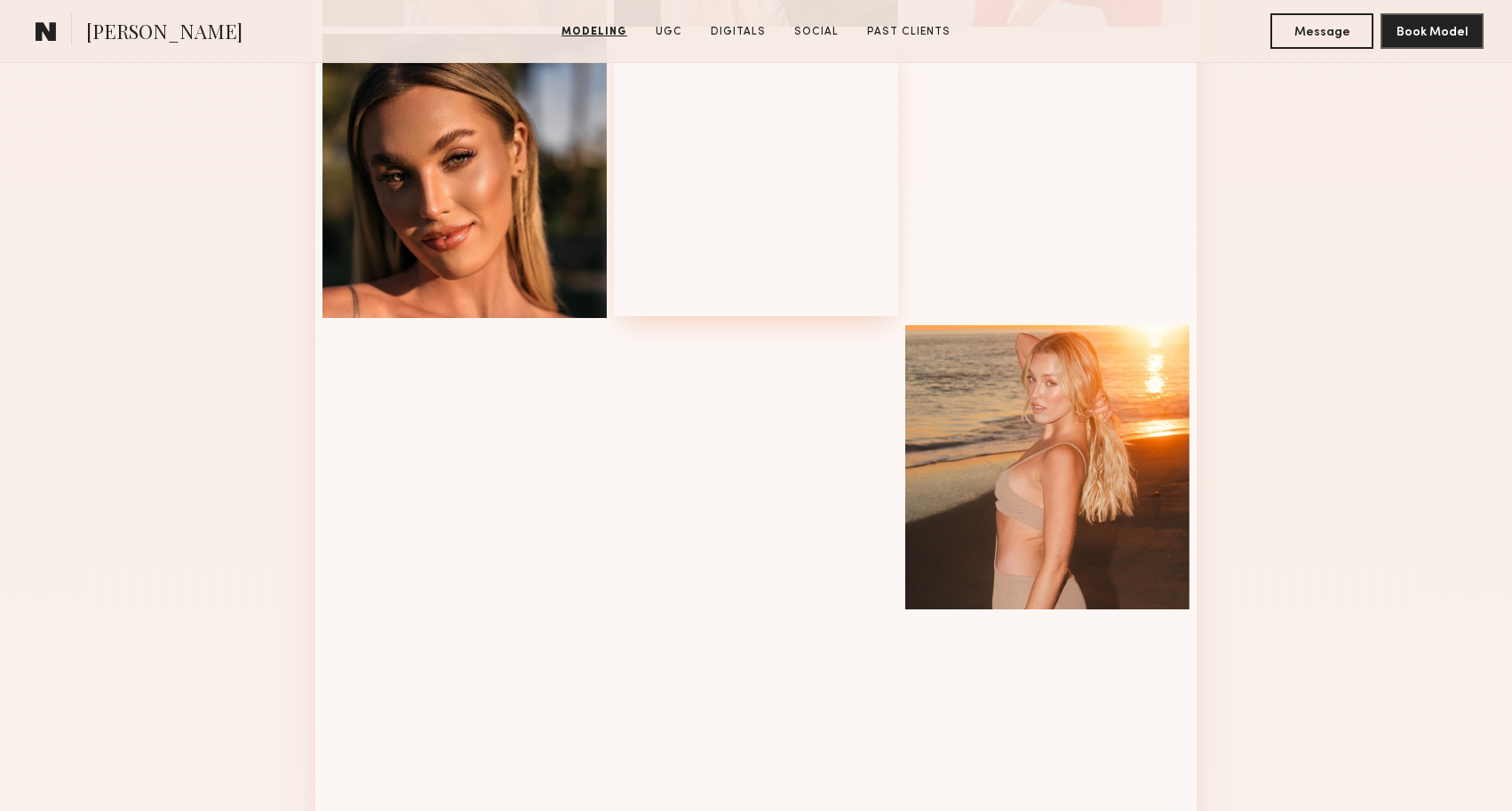
scroll to position [2825, 0]
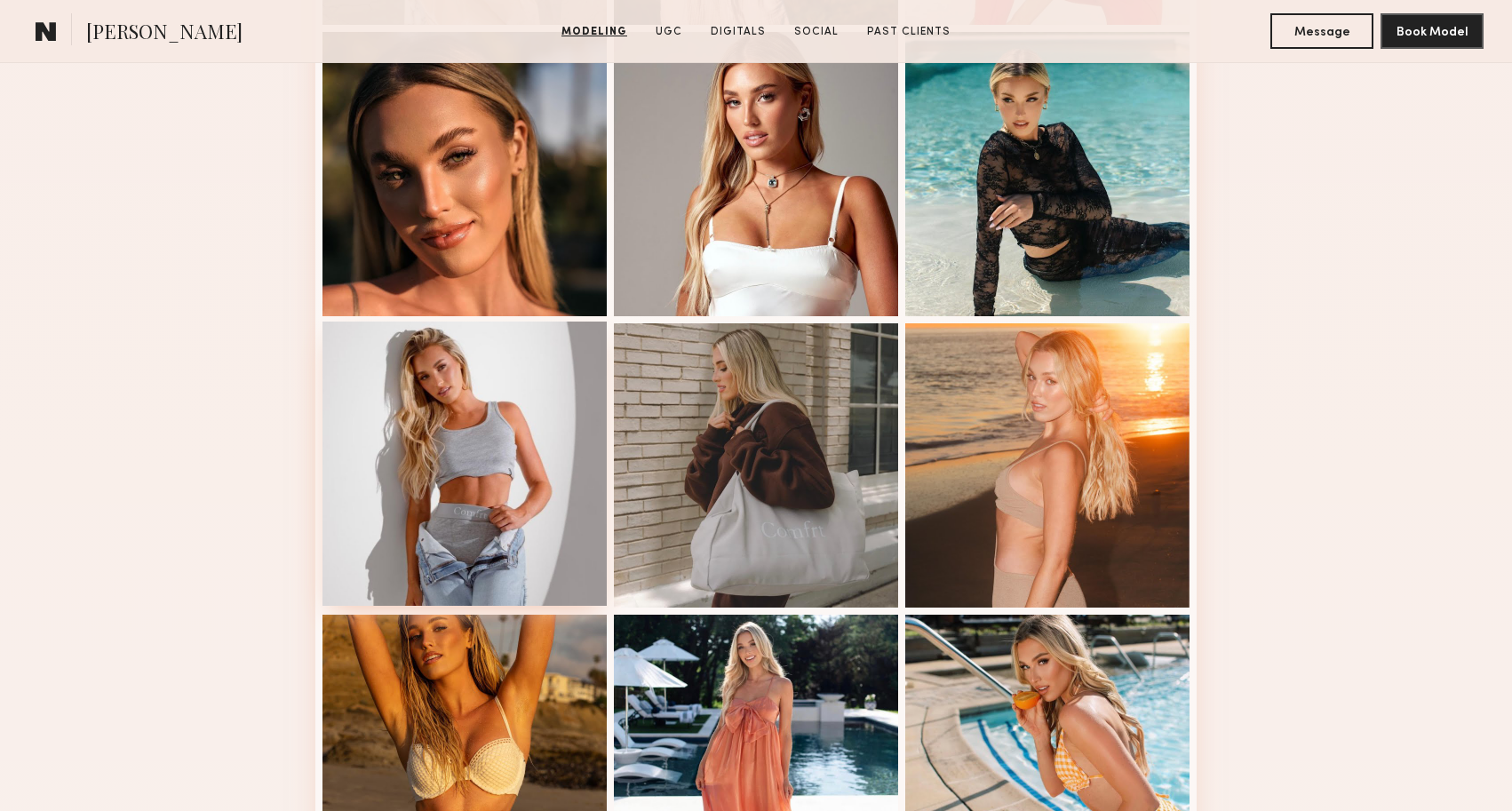
click at [471, 496] on div at bounding box center [465, 464] width 284 height 284
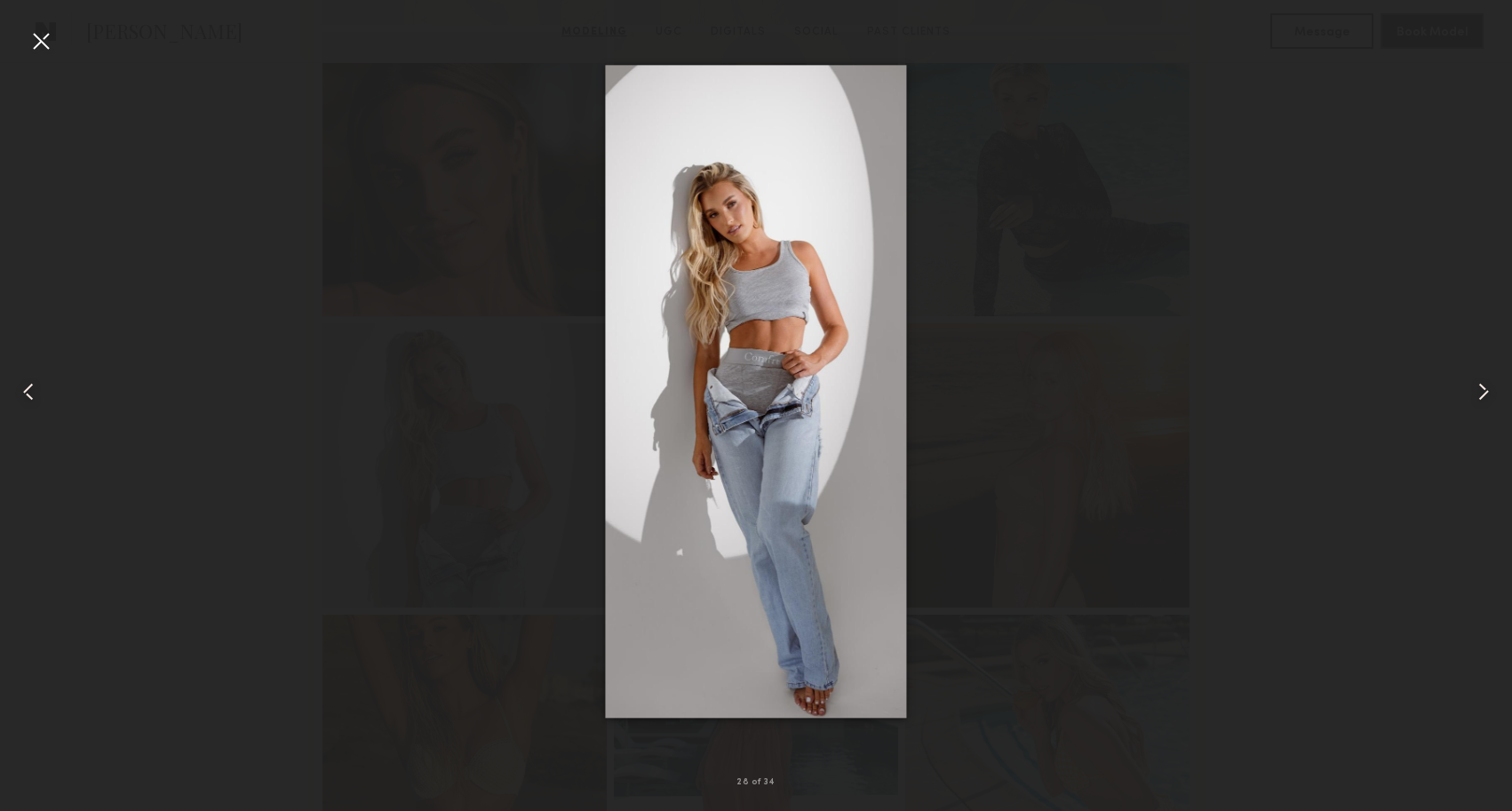
click at [36, 44] on div at bounding box center [41, 41] width 29 height 29
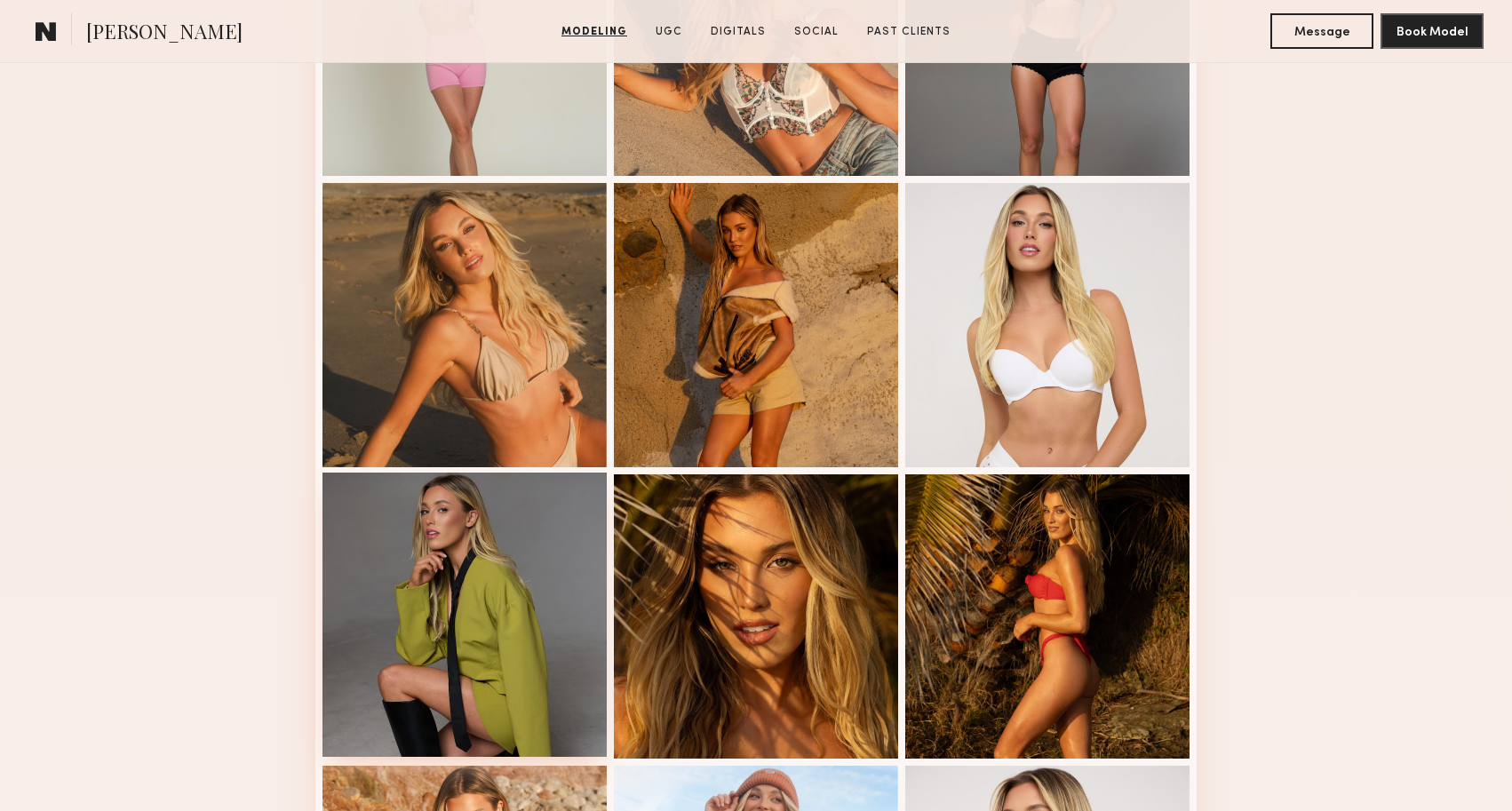
scroll to position [1504, 0]
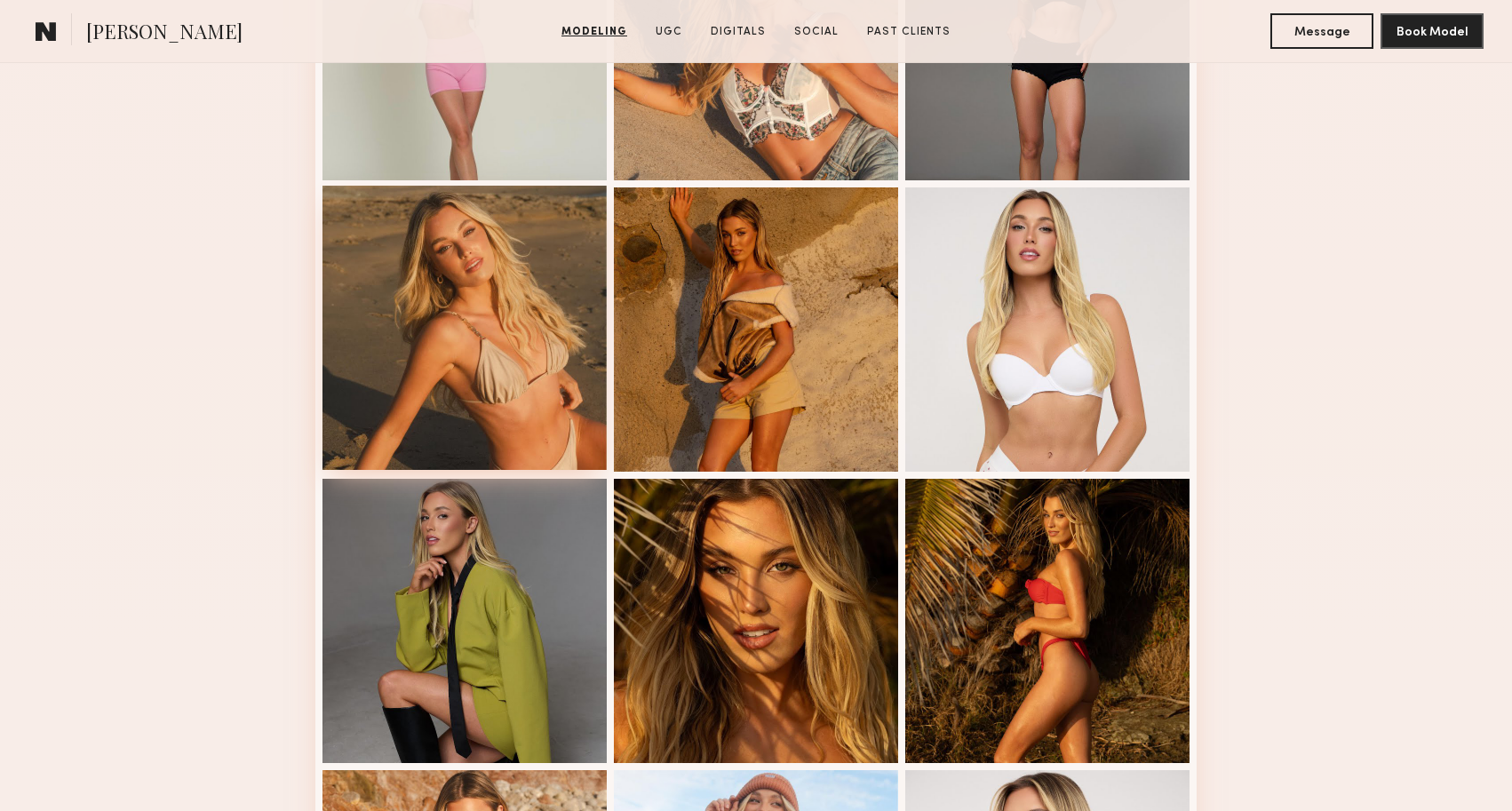
click at [525, 416] on div at bounding box center [465, 328] width 284 height 284
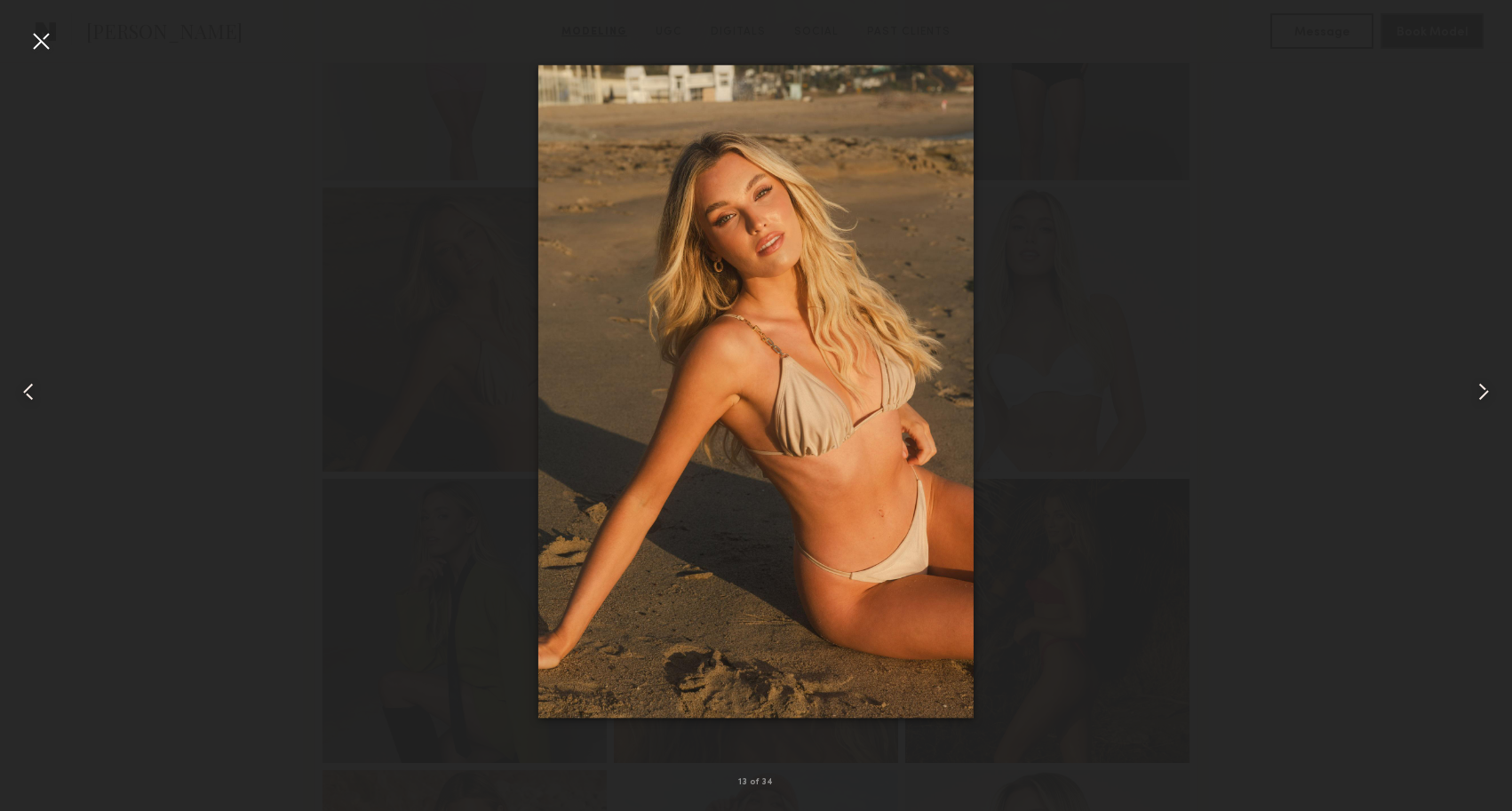
click at [46, 41] on div at bounding box center [41, 41] width 29 height 29
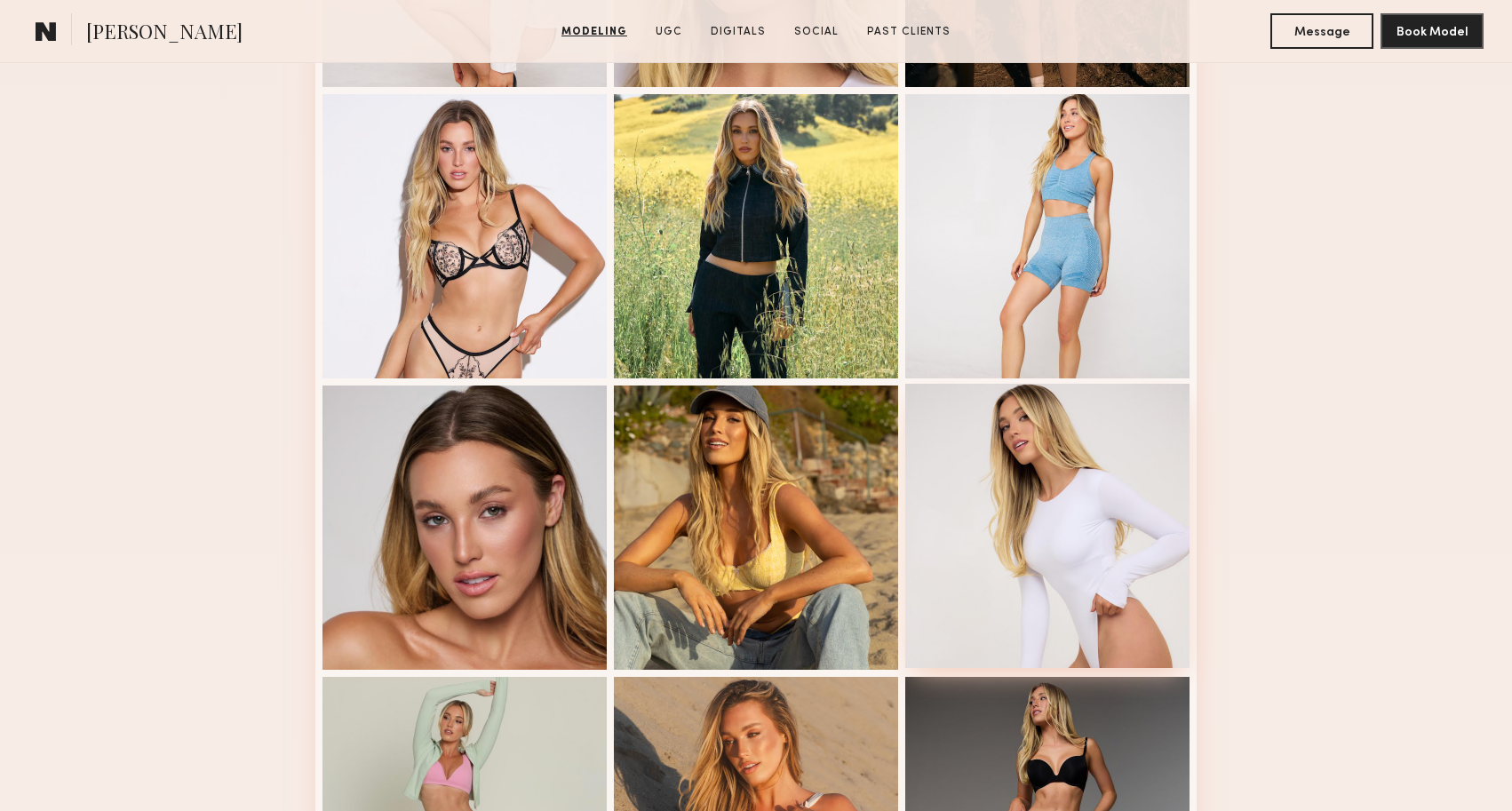
scroll to position [717, 0]
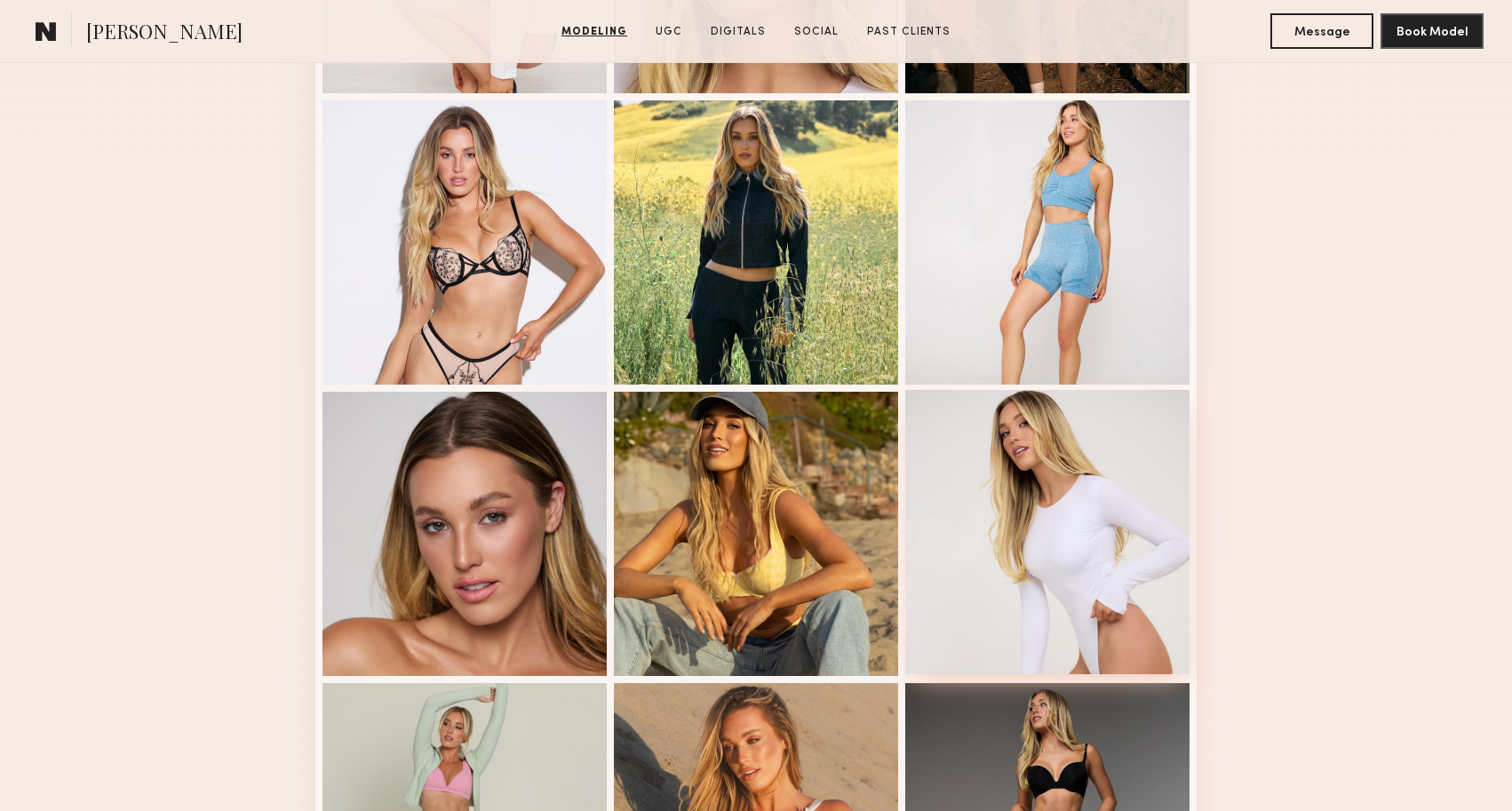
click at [1069, 540] on div at bounding box center [1047, 532] width 284 height 284
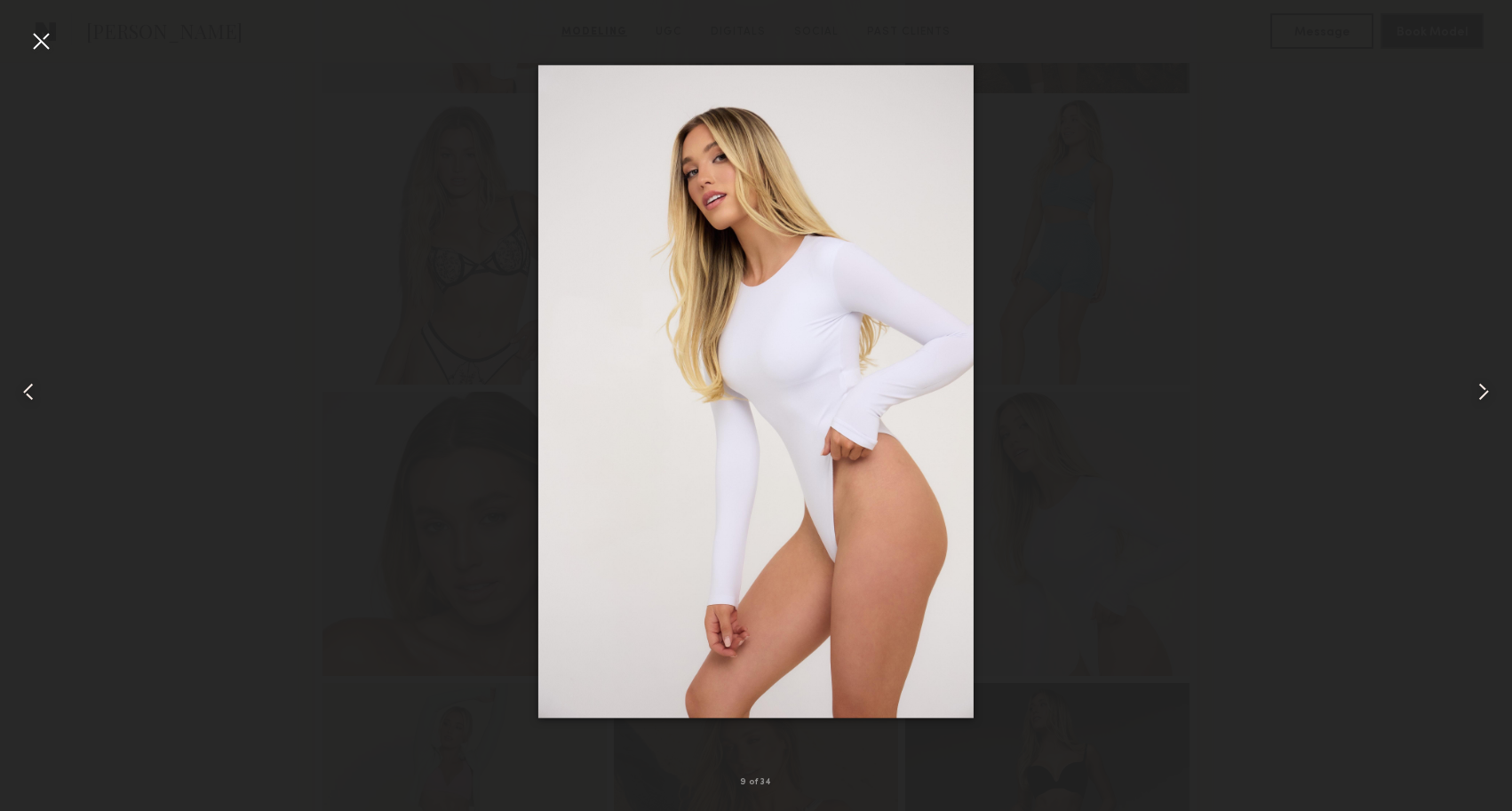
click at [33, 45] on div at bounding box center [41, 41] width 29 height 29
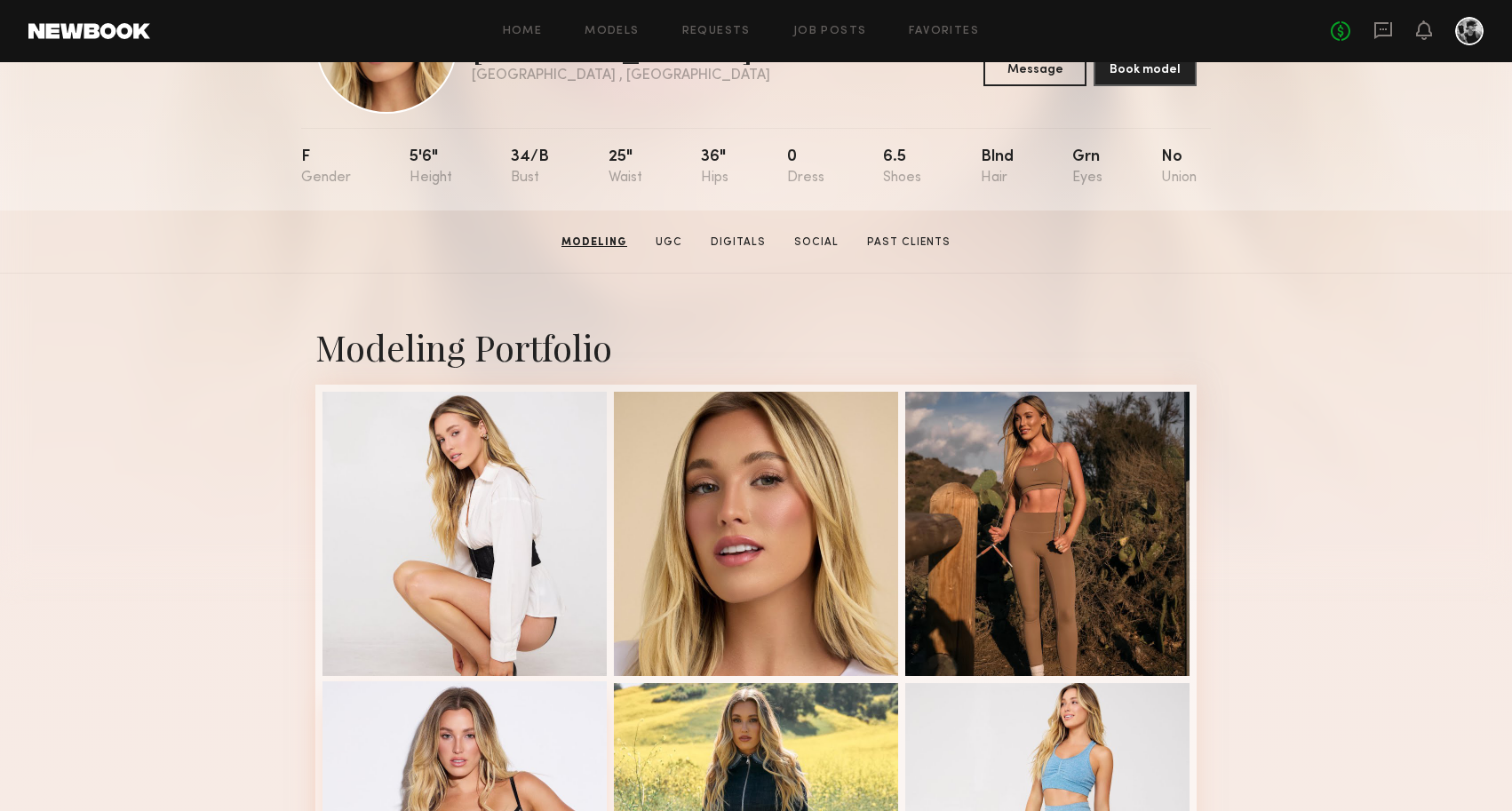
scroll to position [134, 0]
click at [1079, 526] on div at bounding box center [1047, 532] width 284 height 284
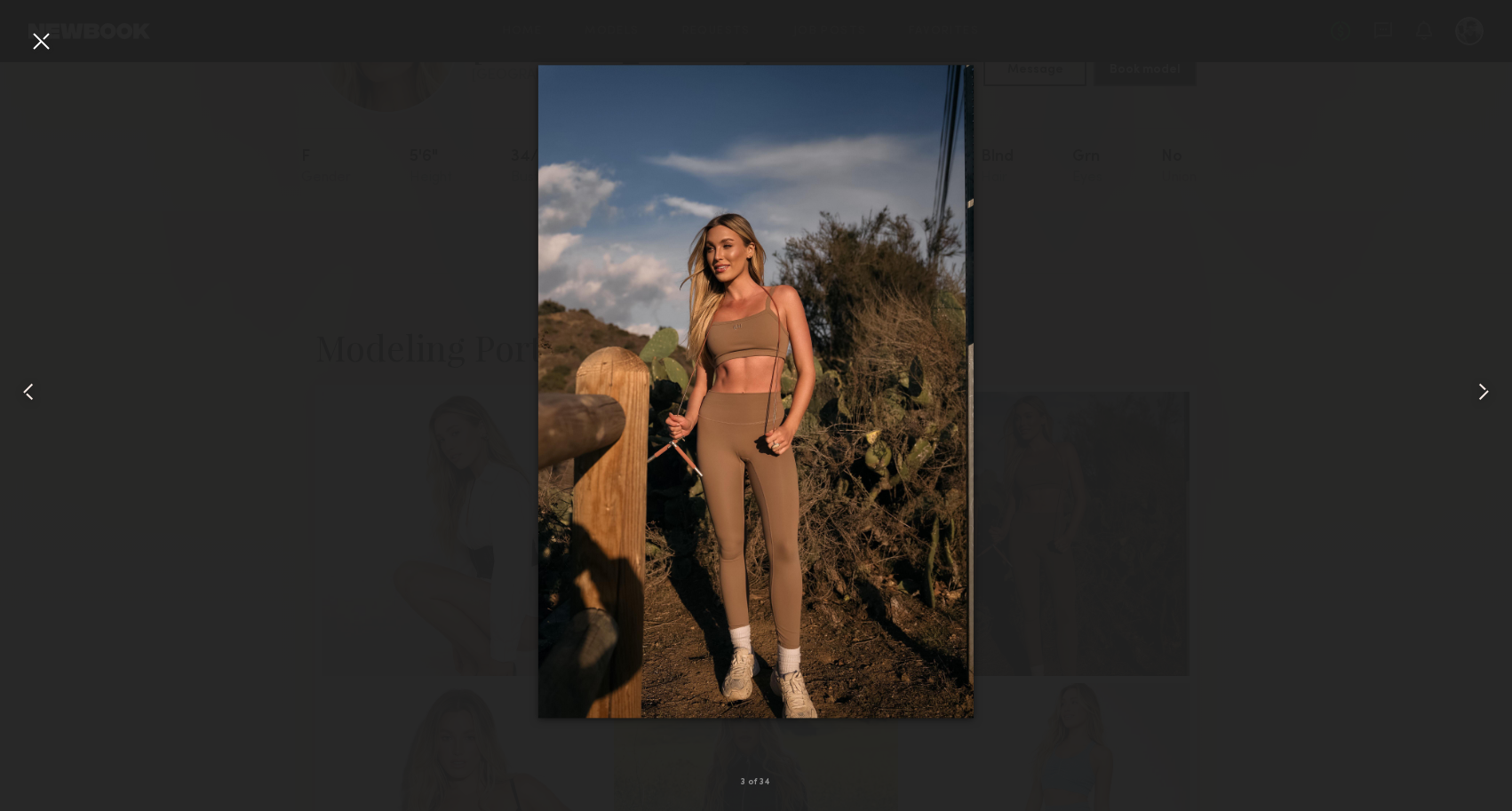
click at [1109, 474] on div at bounding box center [756, 391] width 1512 height 726
click at [44, 48] on div at bounding box center [41, 41] width 29 height 29
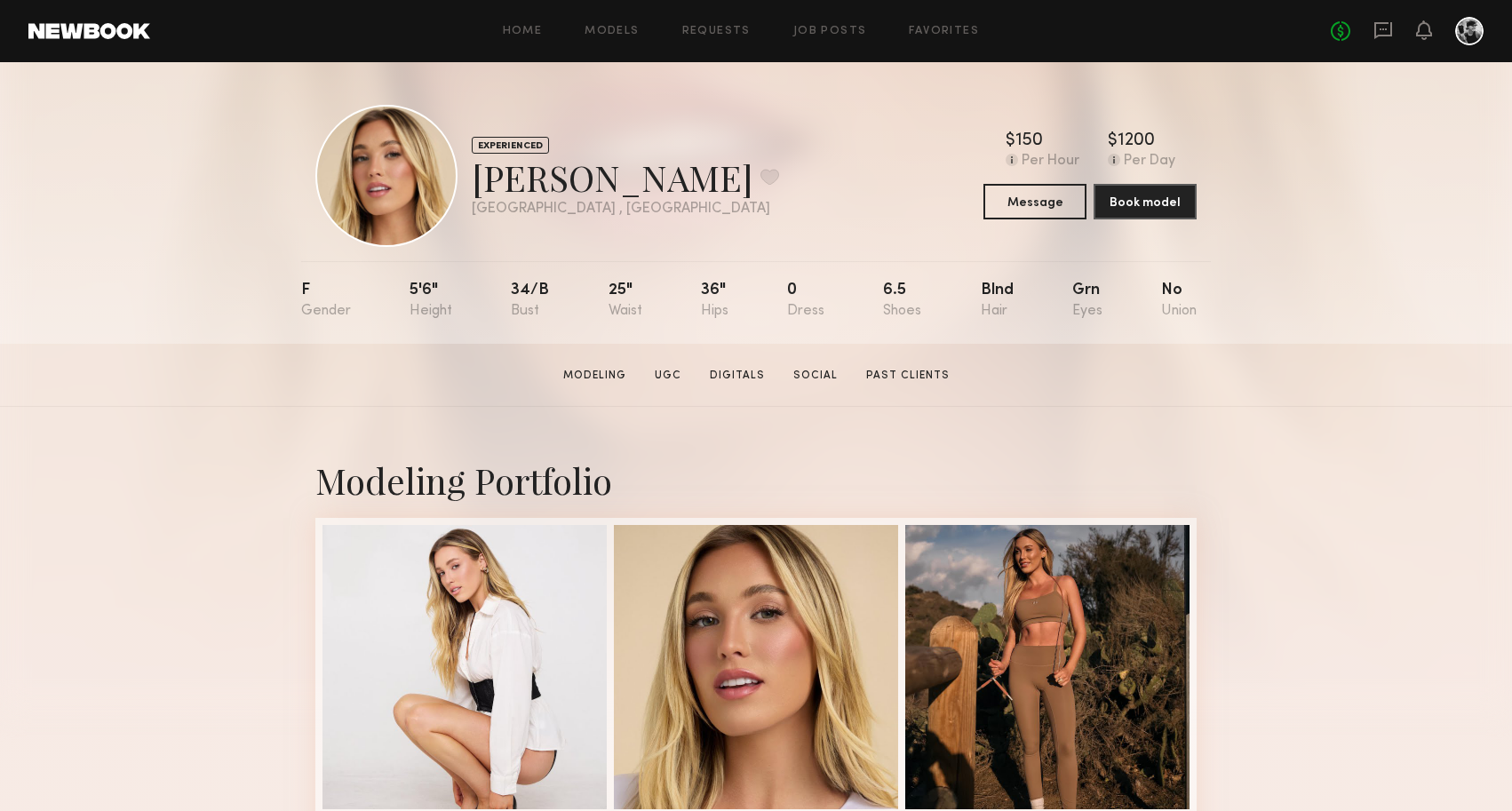
scroll to position [0, 0]
